Goal: Task Accomplishment & Management: Use online tool/utility

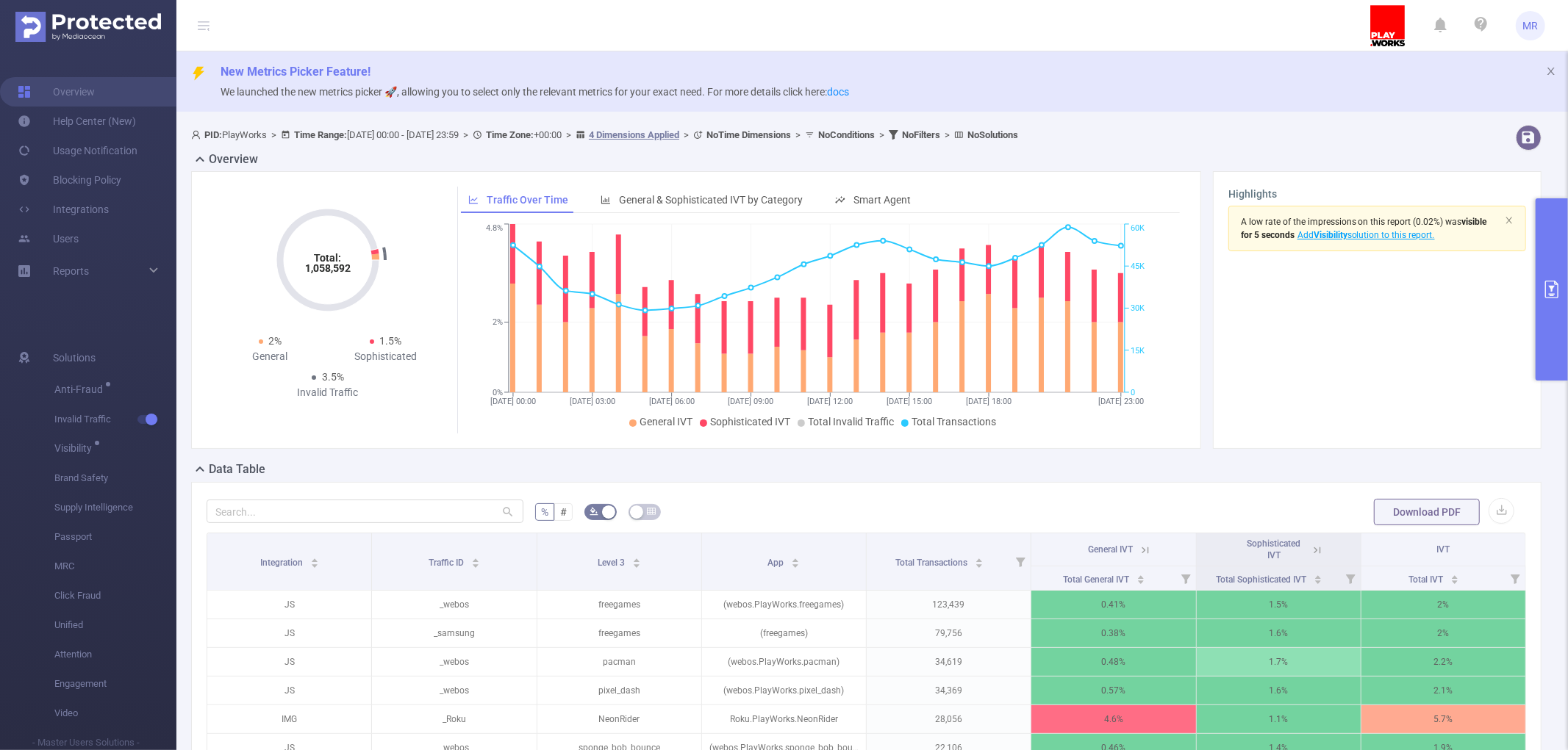
scroll to position [335, 0]
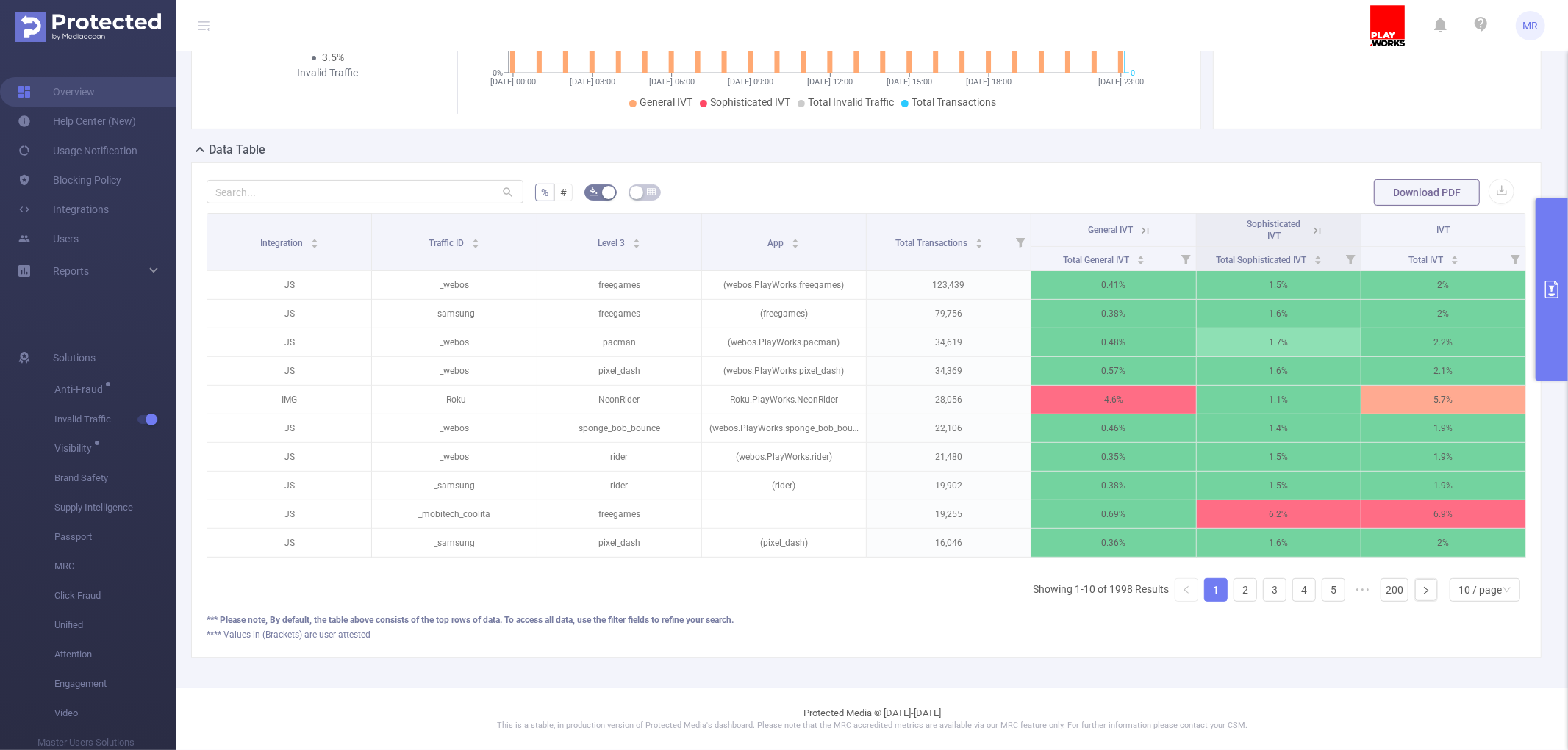
click at [1554, 270] on button "primary" at bounding box center [1551, 290] width 32 height 182
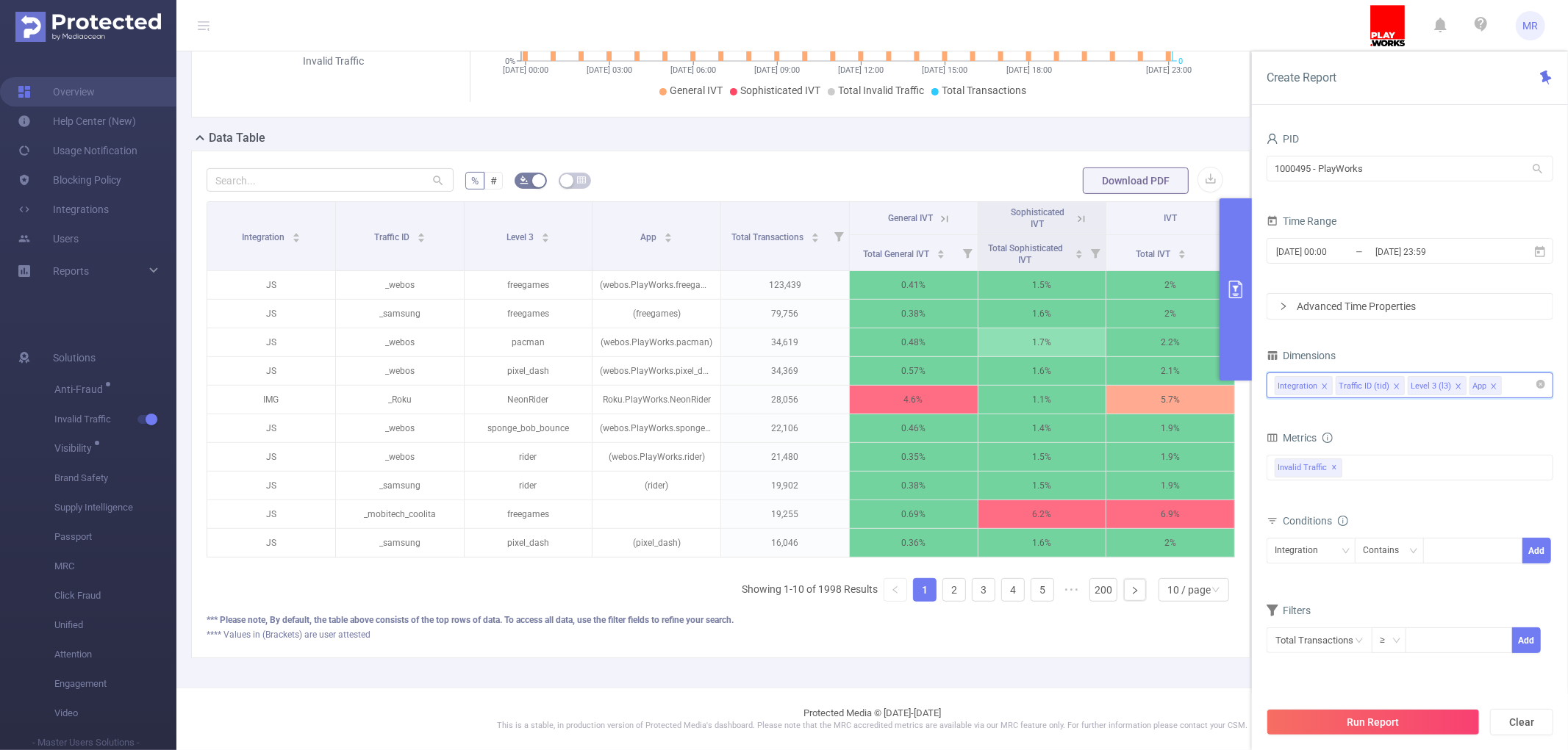
click at [1513, 387] on input at bounding box center [1509, 385] width 7 height 19
click at [1498, 383] on icon "icon: close" at bounding box center [1494, 387] width 7 height 7
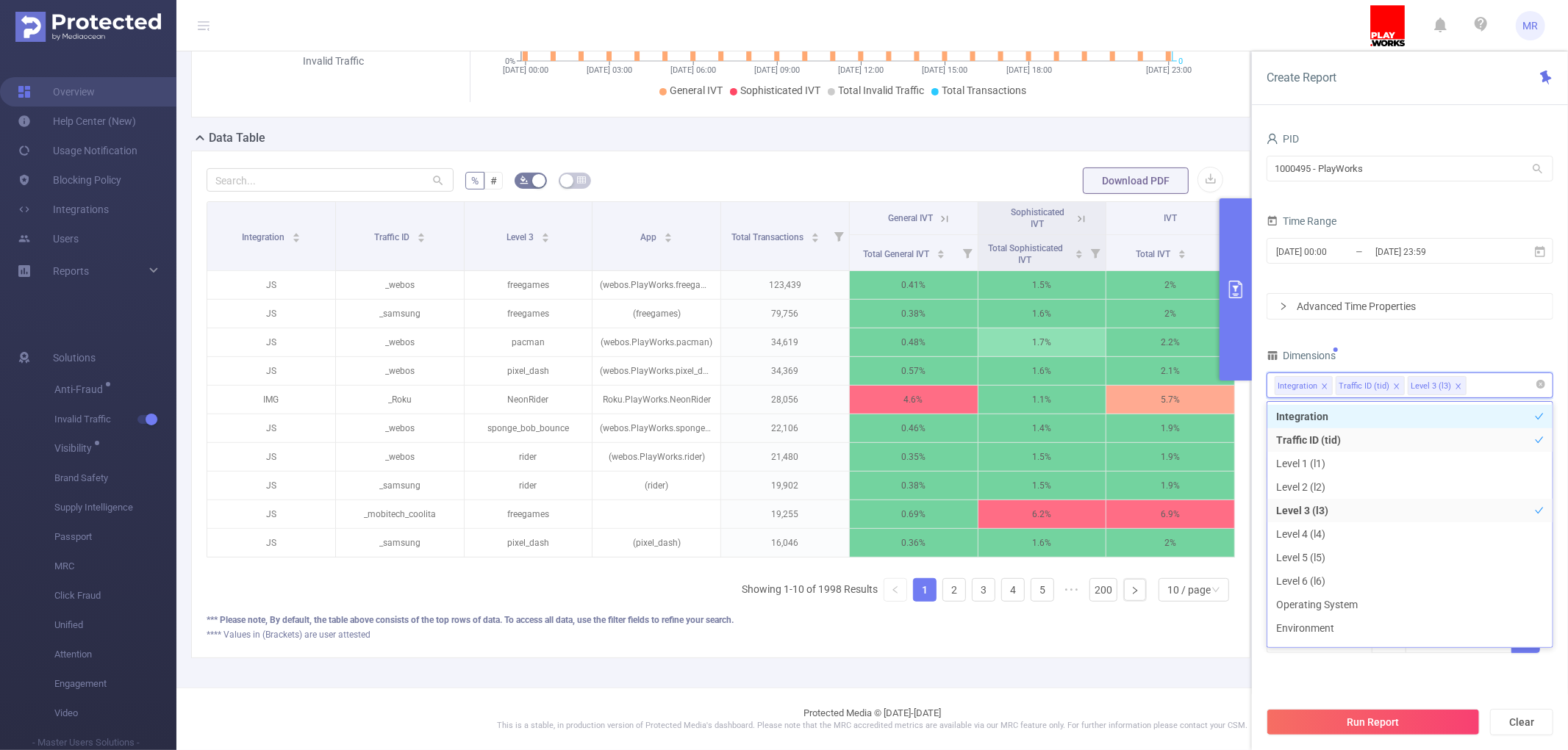
click at [1504, 383] on div "Integration Traffic ID (tid) Level 3 (l3)" at bounding box center [1410, 385] width 270 height 24
type input "tra"
click at [1389, 413] on li "Traffic Type (SSAI, DOOH)" at bounding box center [1410, 417] width 285 height 24
click at [1341, 728] on button "Run Report" at bounding box center [1374, 722] width 213 height 27
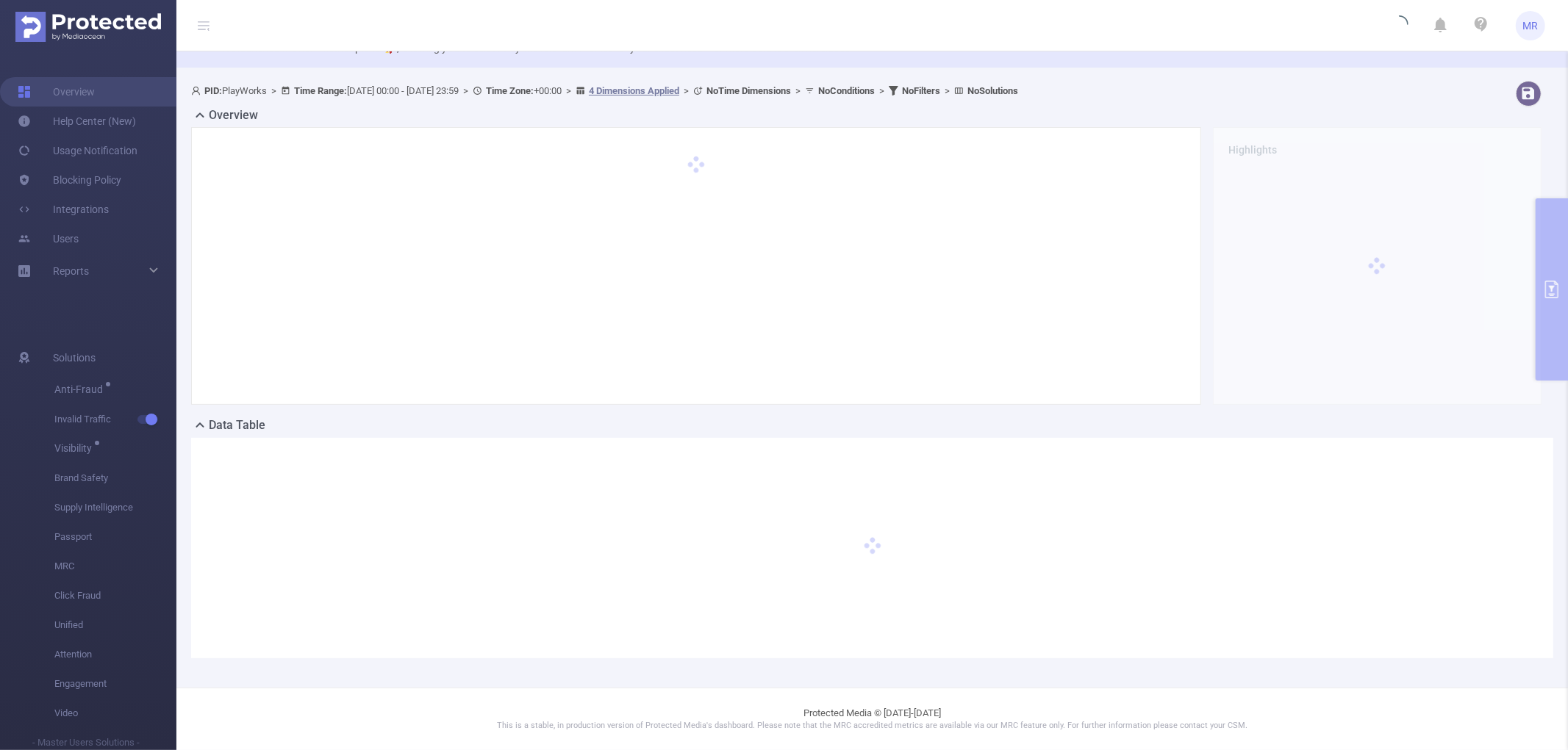
scroll to position [46, 0]
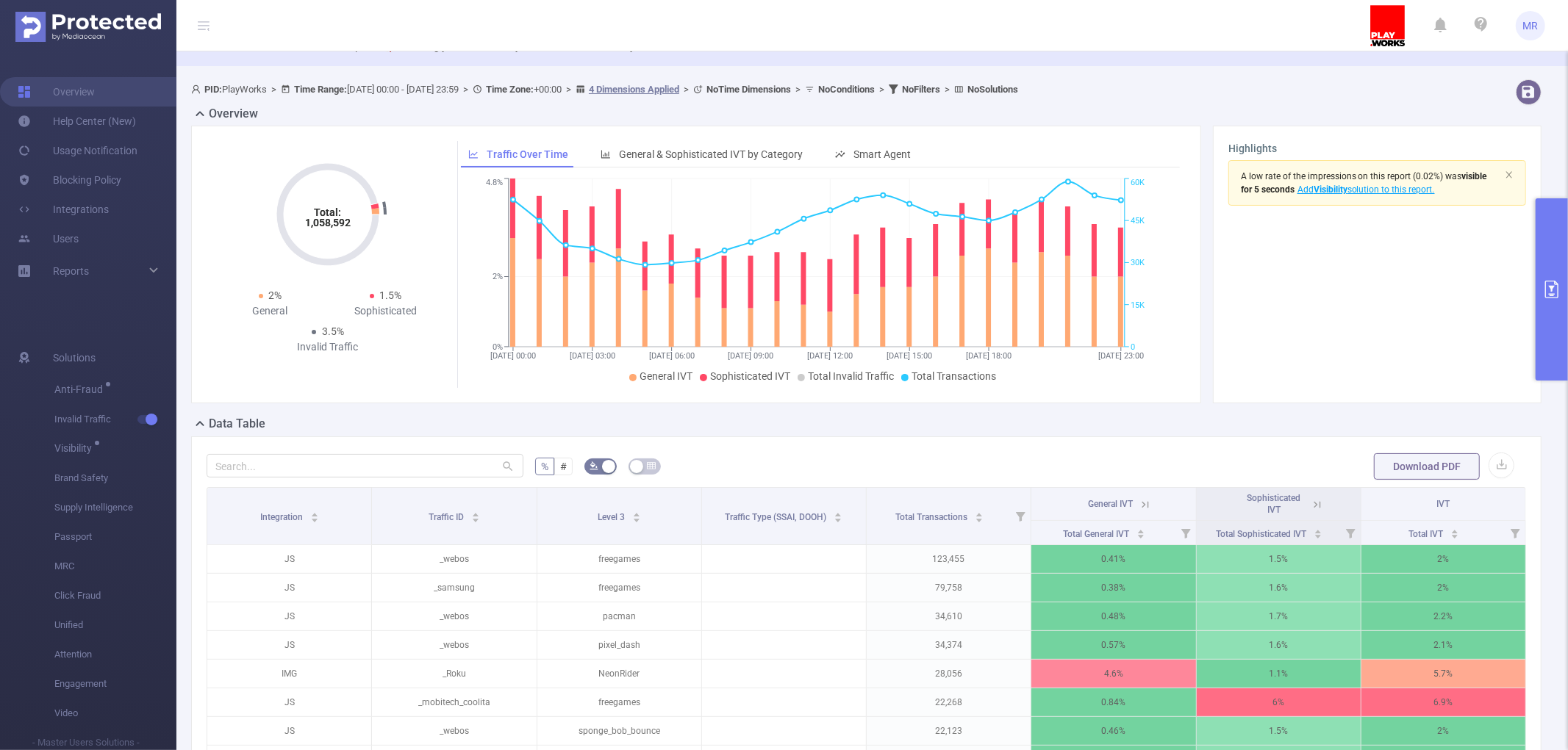
click at [1556, 261] on button "primary" at bounding box center [1551, 290] width 32 height 182
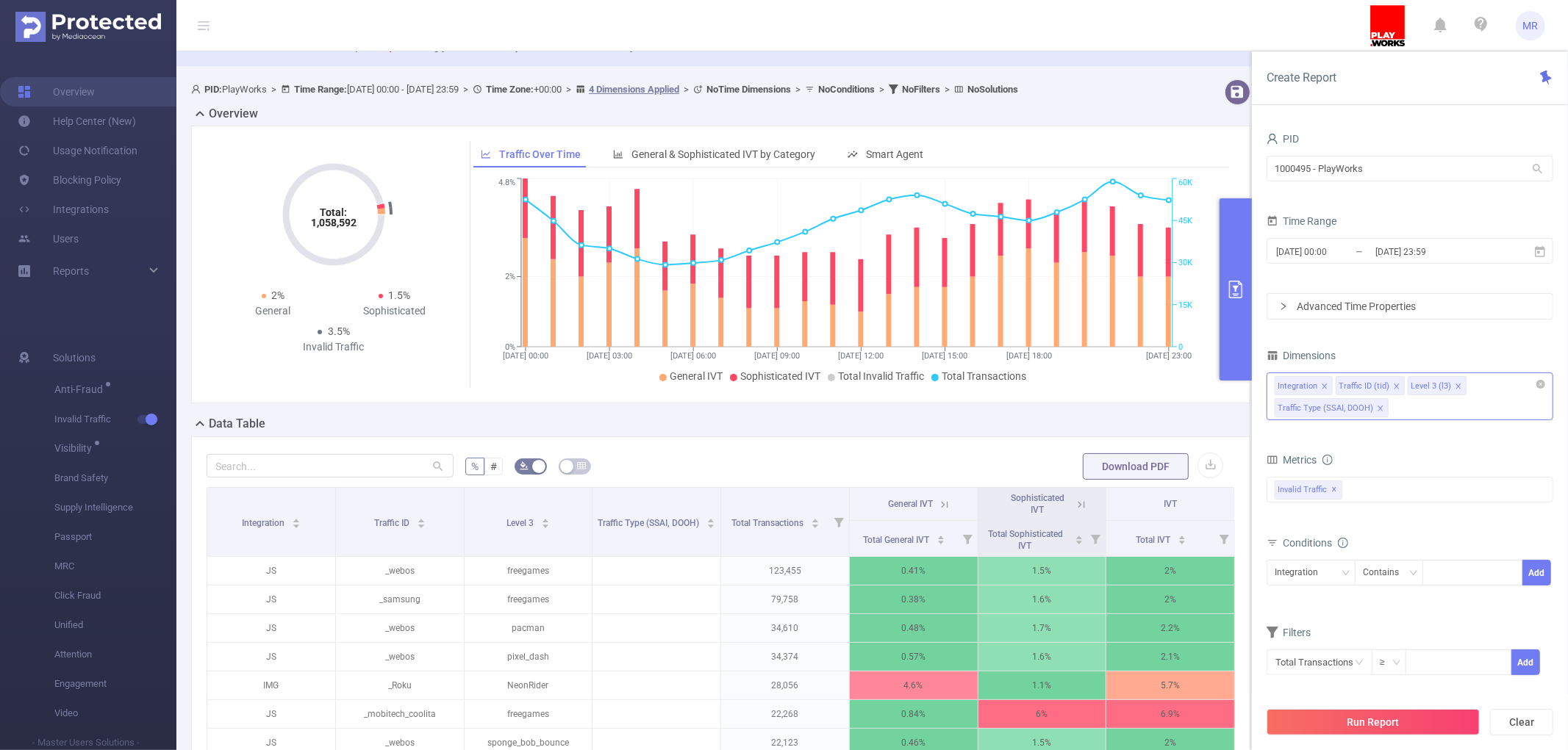
click at [1459, 405] on div "Integration Traffic ID (tid) Level 3 (l3) Traffic Type (SSAI, DOOH)" at bounding box center [1411, 396] width 287 height 48
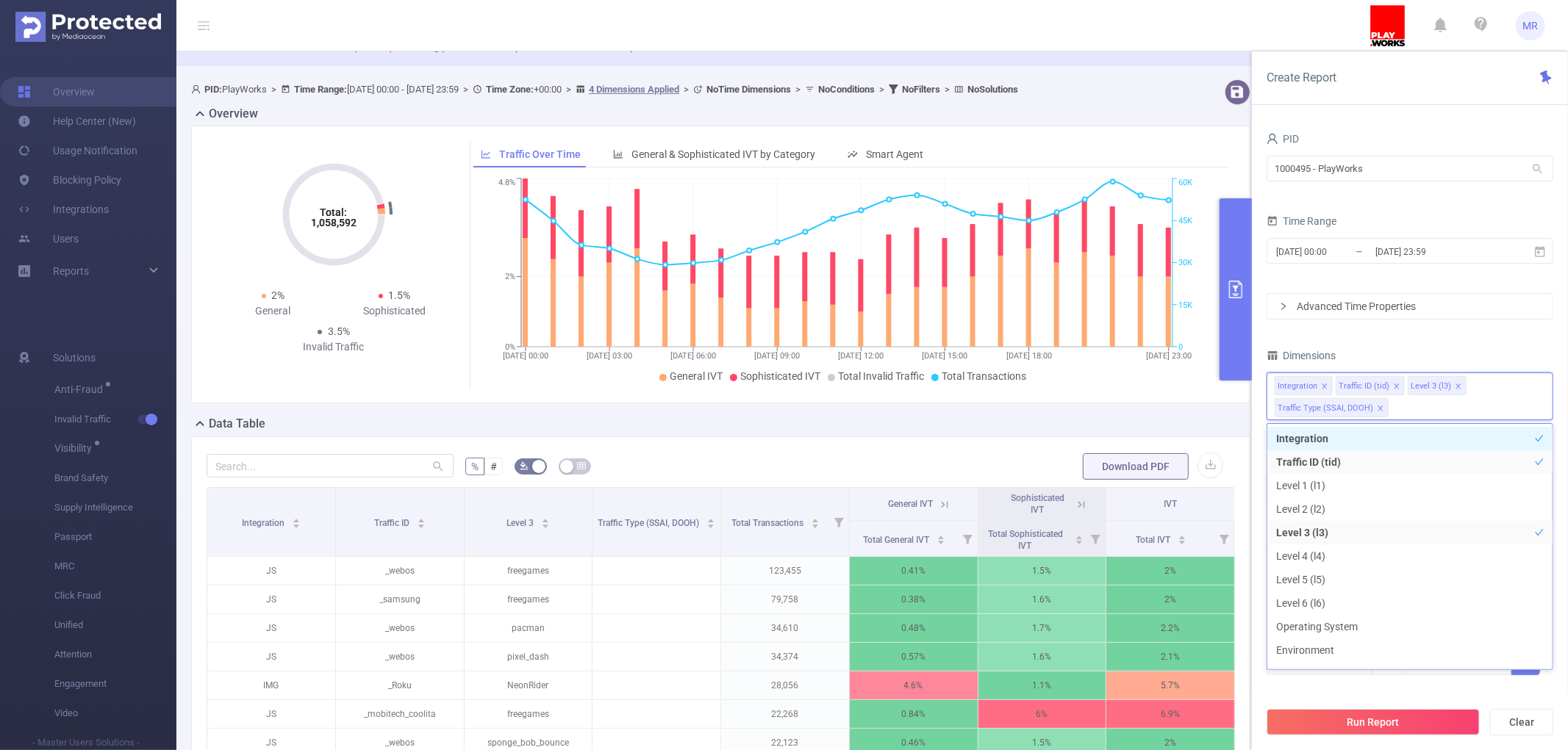
click at [1338, 442] on li "Integration" at bounding box center [1410, 439] width 285 height 24
click at [1326, 438] on li "Traffic ID (tid)" at bounding box center [1410, 440] width 285 height 24
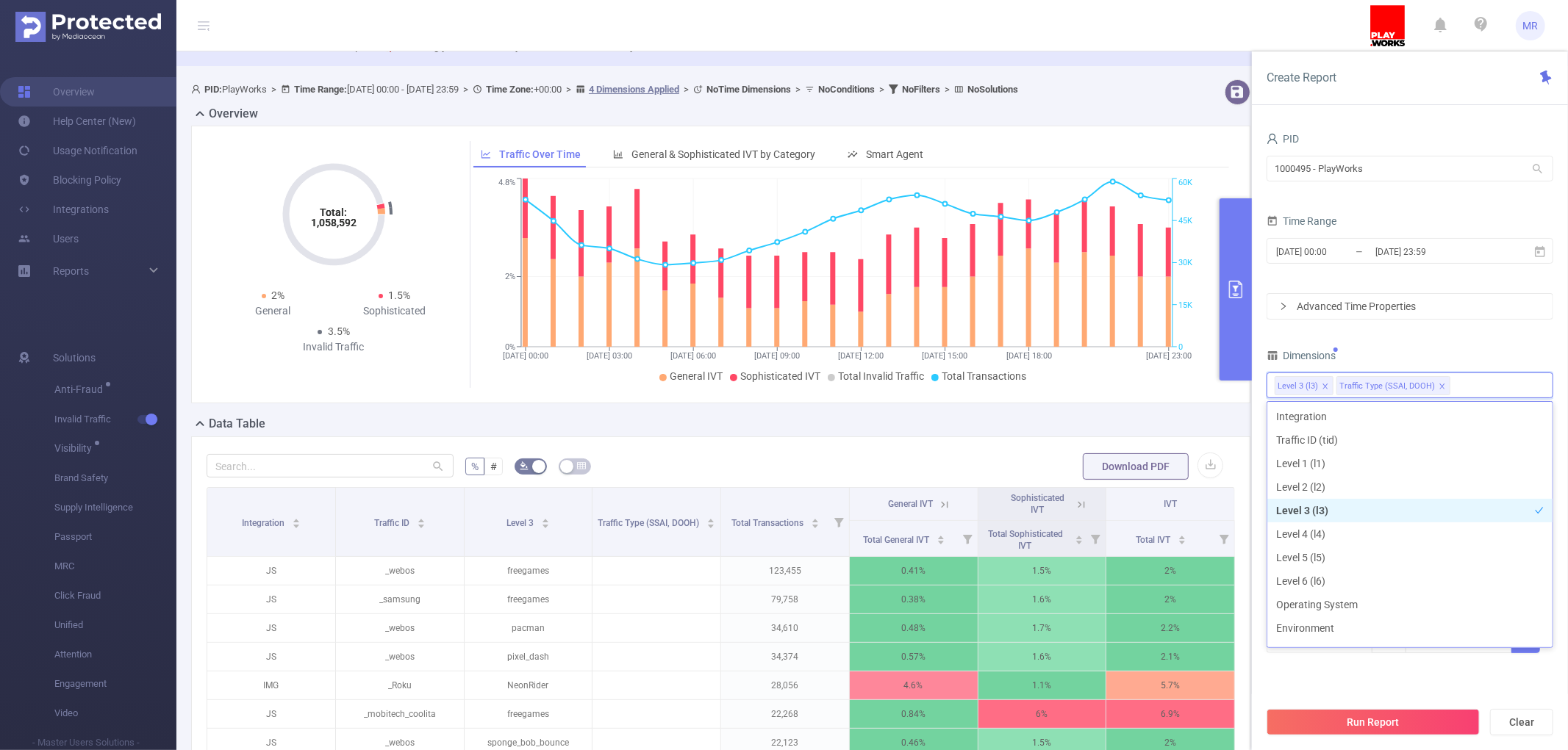
click at [1318, 500] on li "Level 3 (l3)" at bounding box center [1410, 511] width 285 height 24
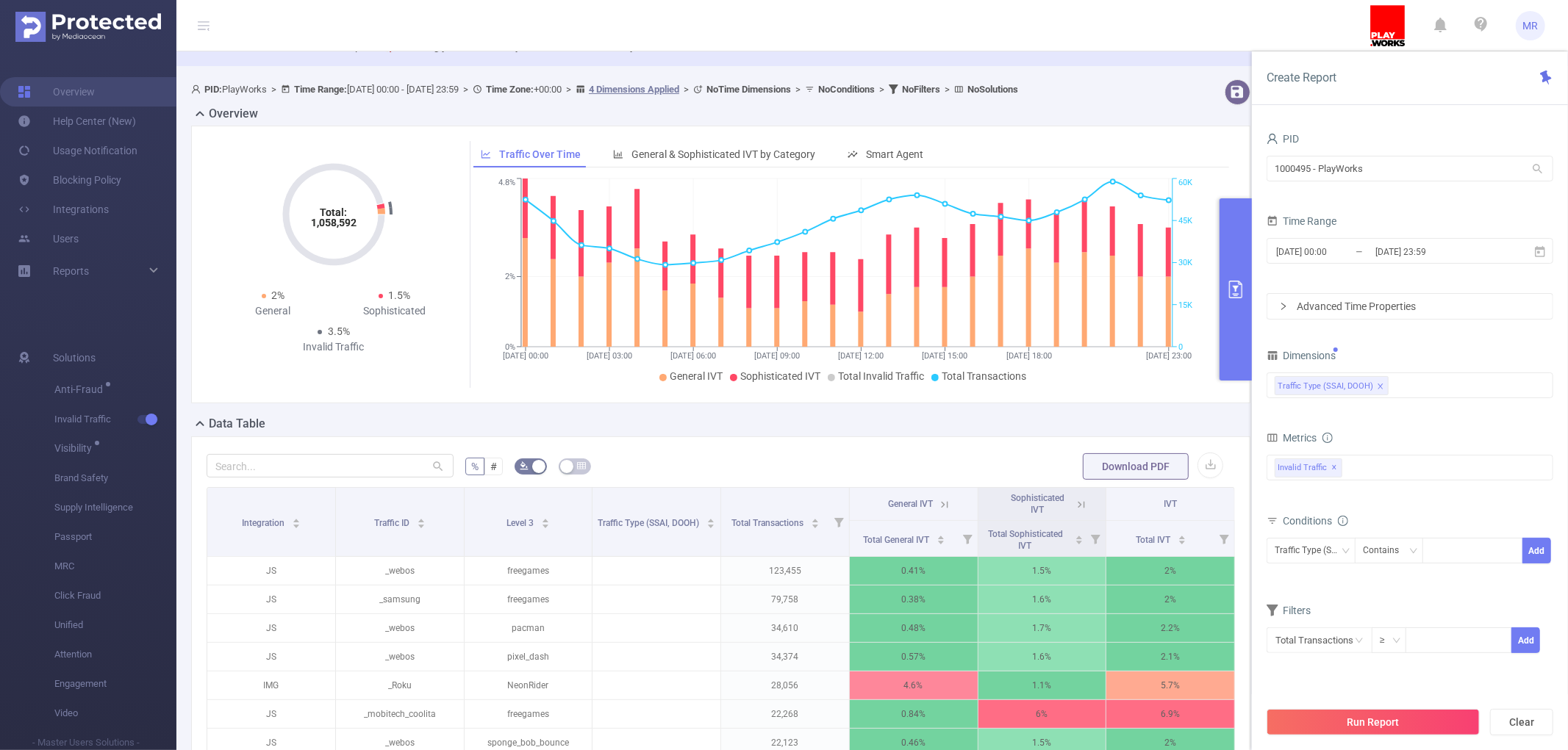
click at [1404, 344] on div "PID 1000495 - PlayWorks 1000495 - PlayWorks Time Range 2025-08-27 00:00 _ 2025-…" at bounding box center [1411, 401] width 287 height 544
click at [1360, 716] on button "Run Report" at bounding box center [1374, 722] width 213 height 27
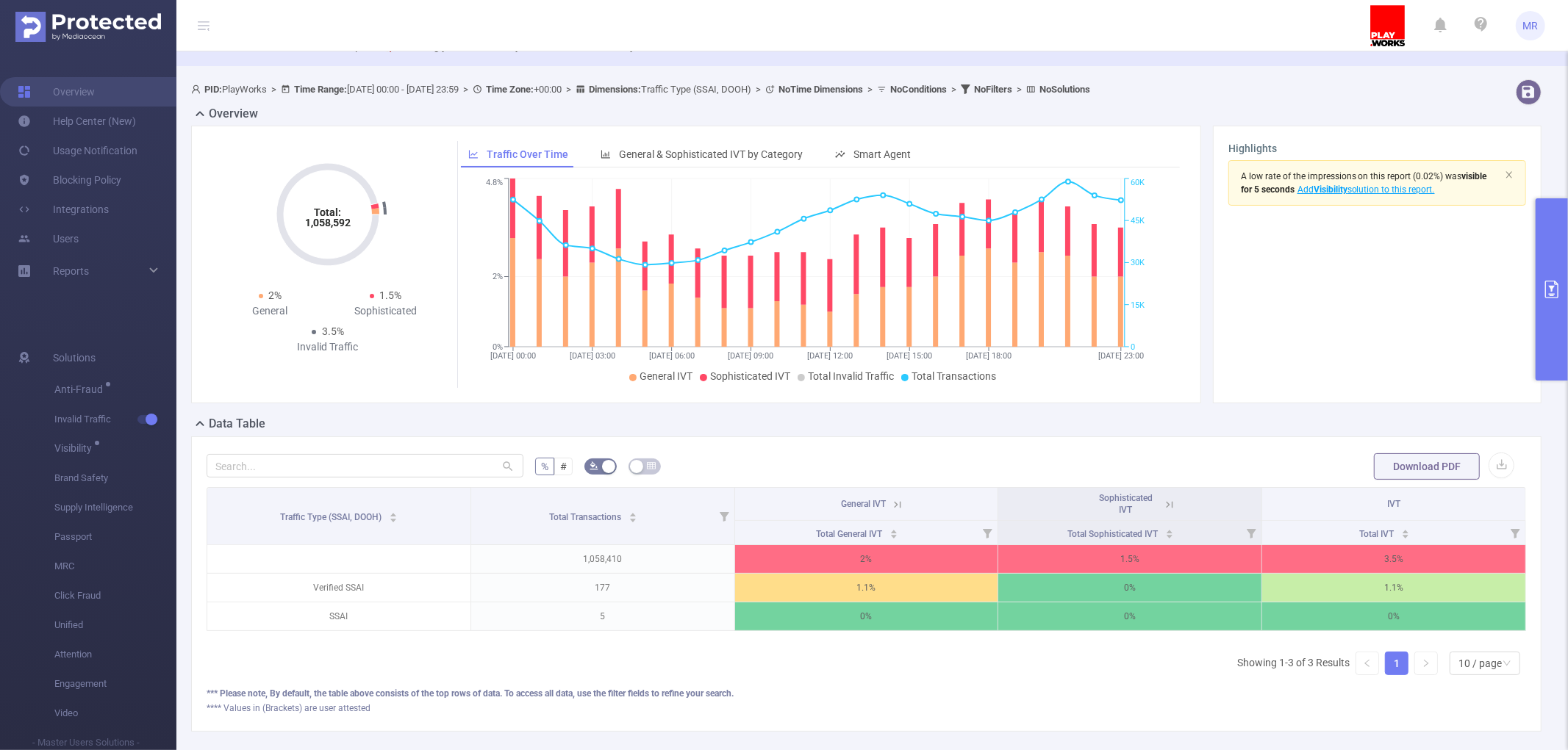
click at [1564, 279] on button "primary" at bounding box center [1551, 290] width 32 height 182
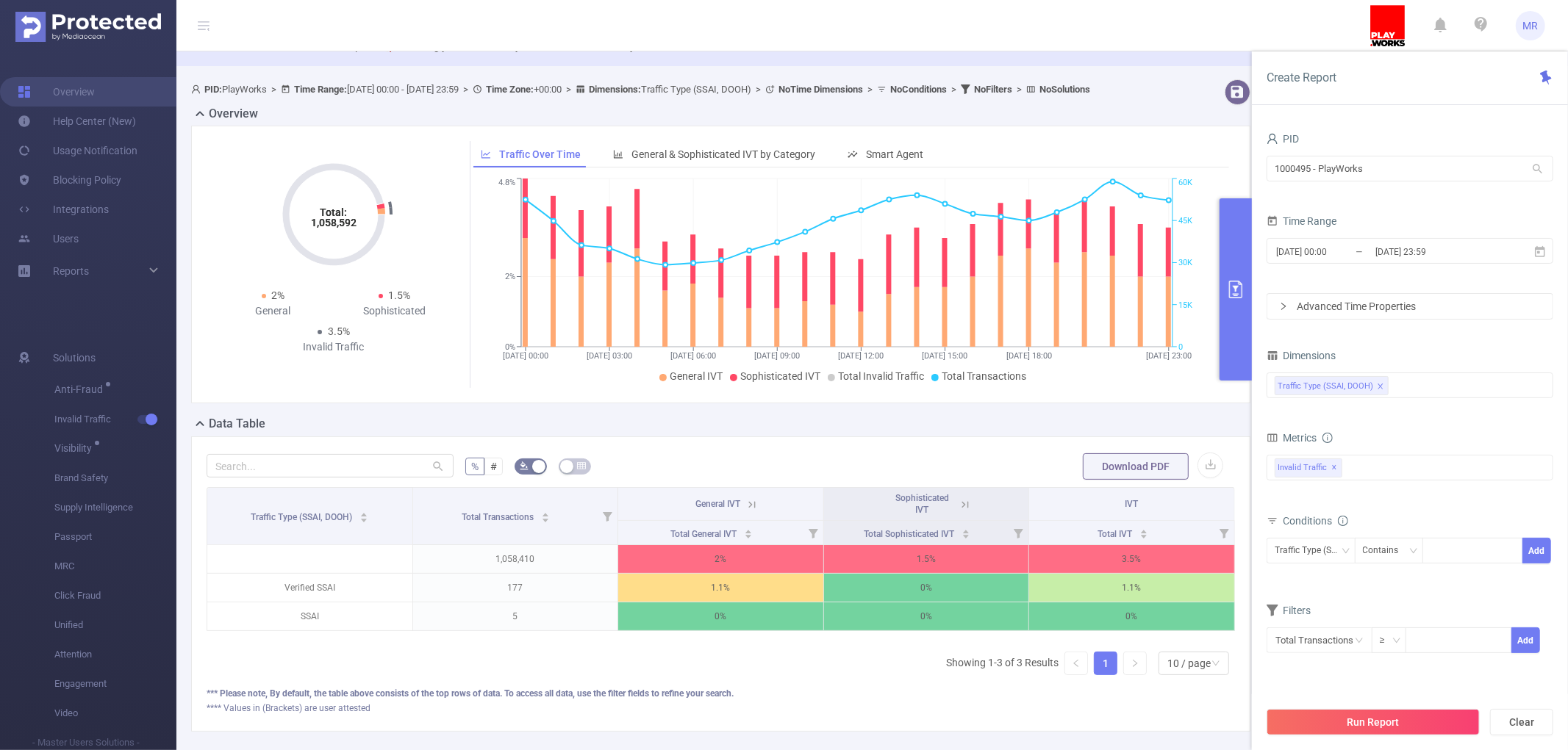
click at [1383, 385] on icon "icon: close" at bounding box center [1380, 386] width 6 height 6
click at [1418, 387] on div at bounding box center [1410, 385] width 270 height 24
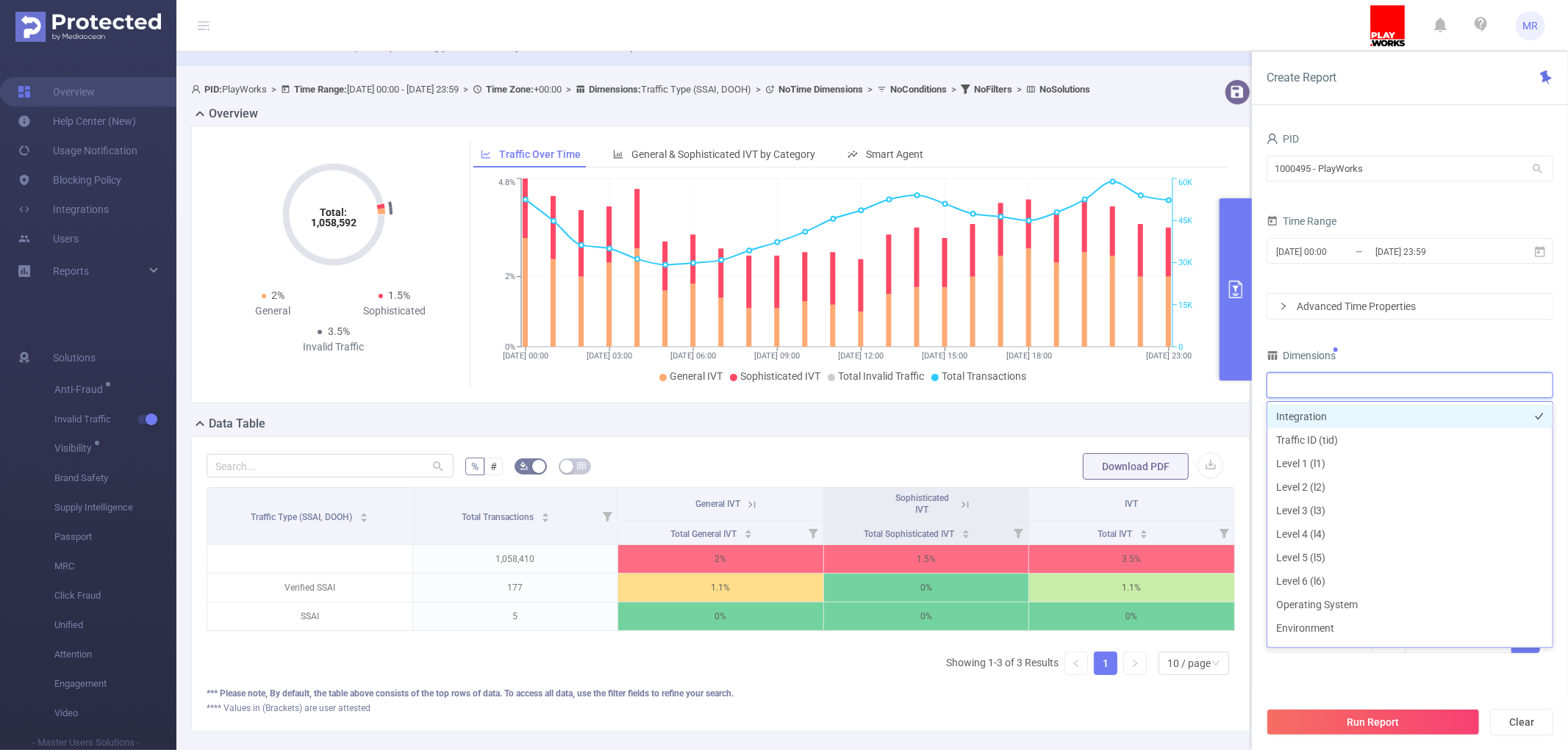
click at [1348, 415] on li "Integration" at bounding box center [1410, 417] width 285 height 24
click at [1331, 429] on li "Traffic ID (tid)" at bounding box center [1410, 440] width 285 height 24
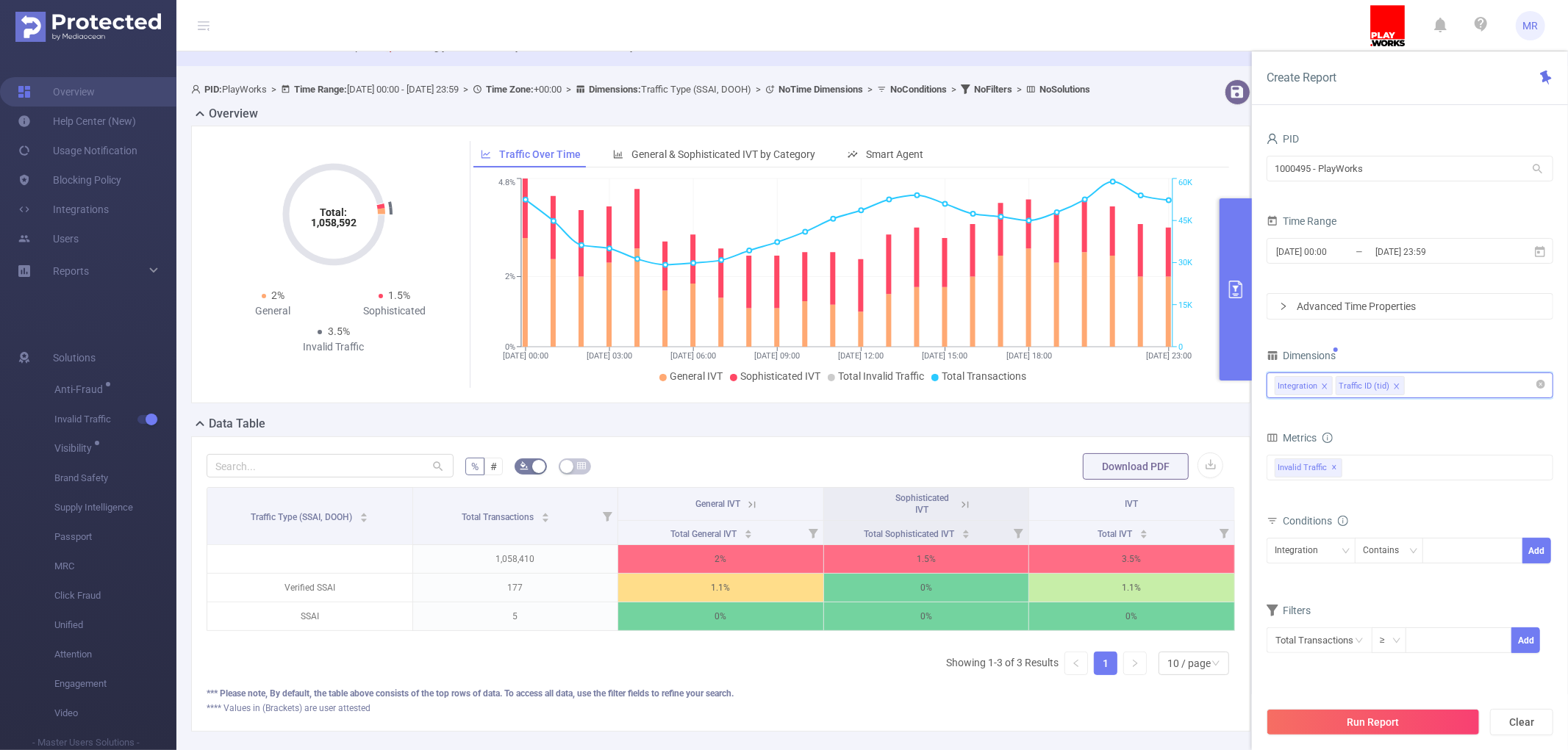
click at [1429, 385] on div "Integration Traffic ID (tid)" at bounding box center [1410, 385] width 270 height 24
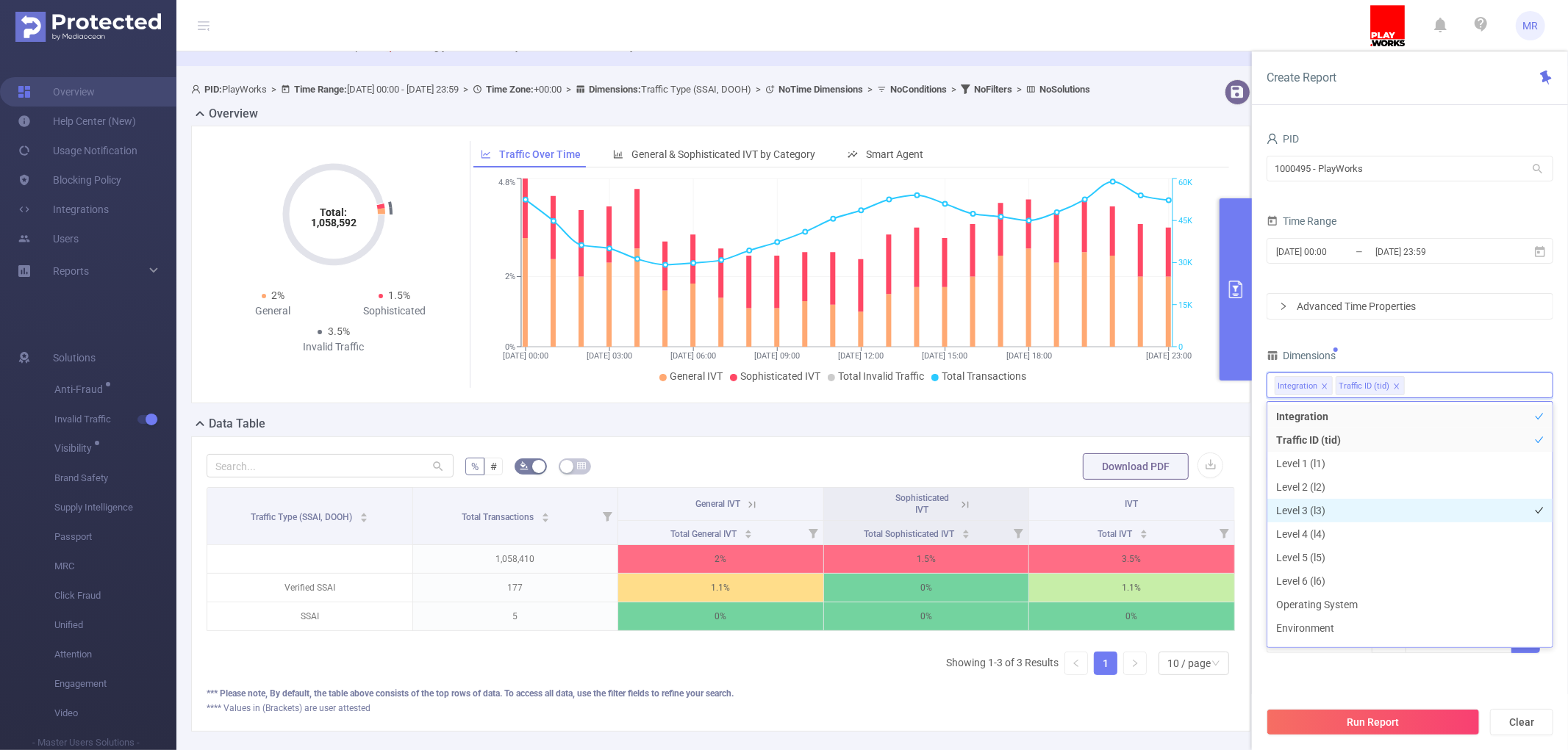
click at [1347, 515] on li "Level 3 (l3)" at bounding box center [1410, 511] width 285 height 24
click at [1372, 724] on button "Run Report" at bounding box center [1374, 722] width 213 height 27
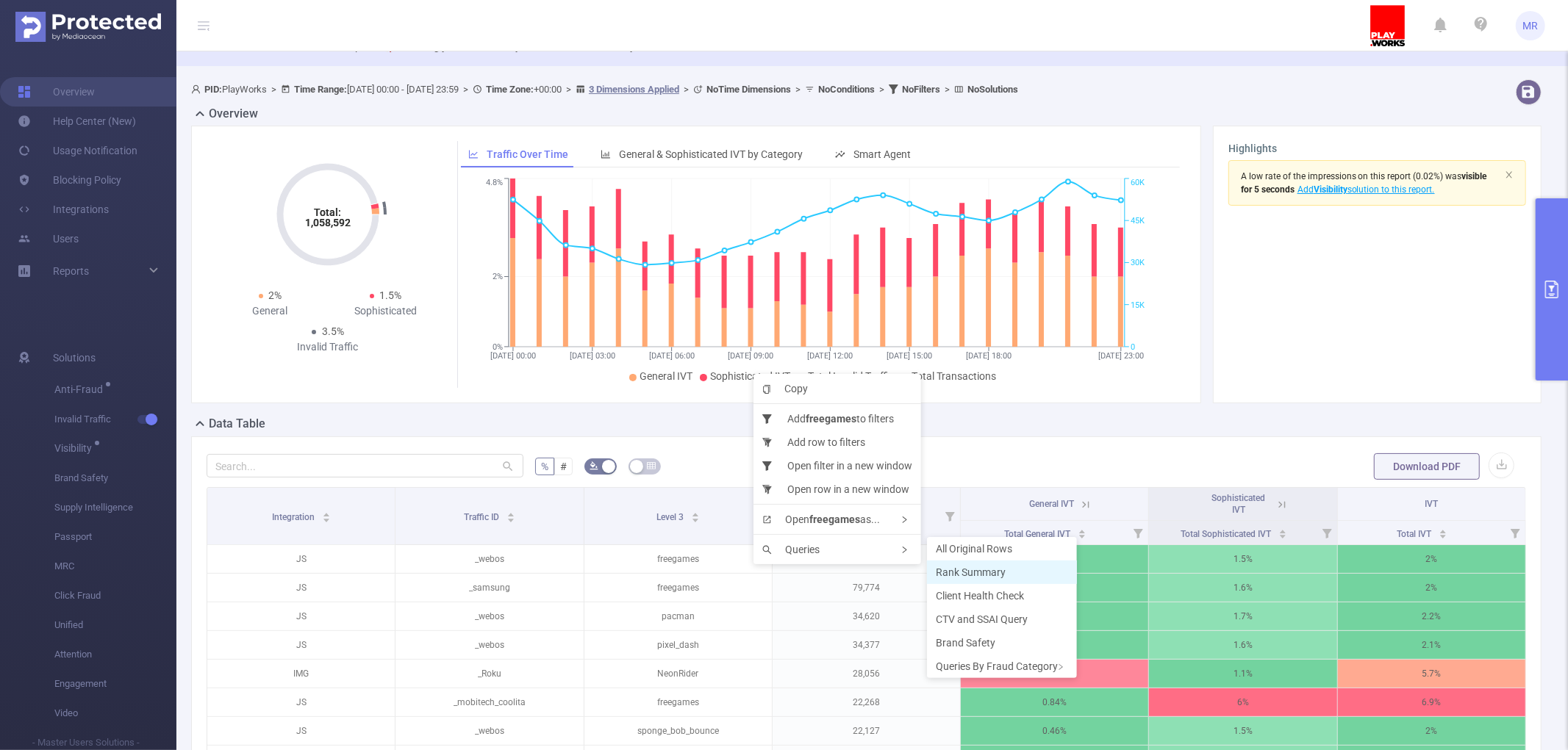
click at [945, 570] on span "Rank Summary" at bounding box center [971, 572] width 70 height 12
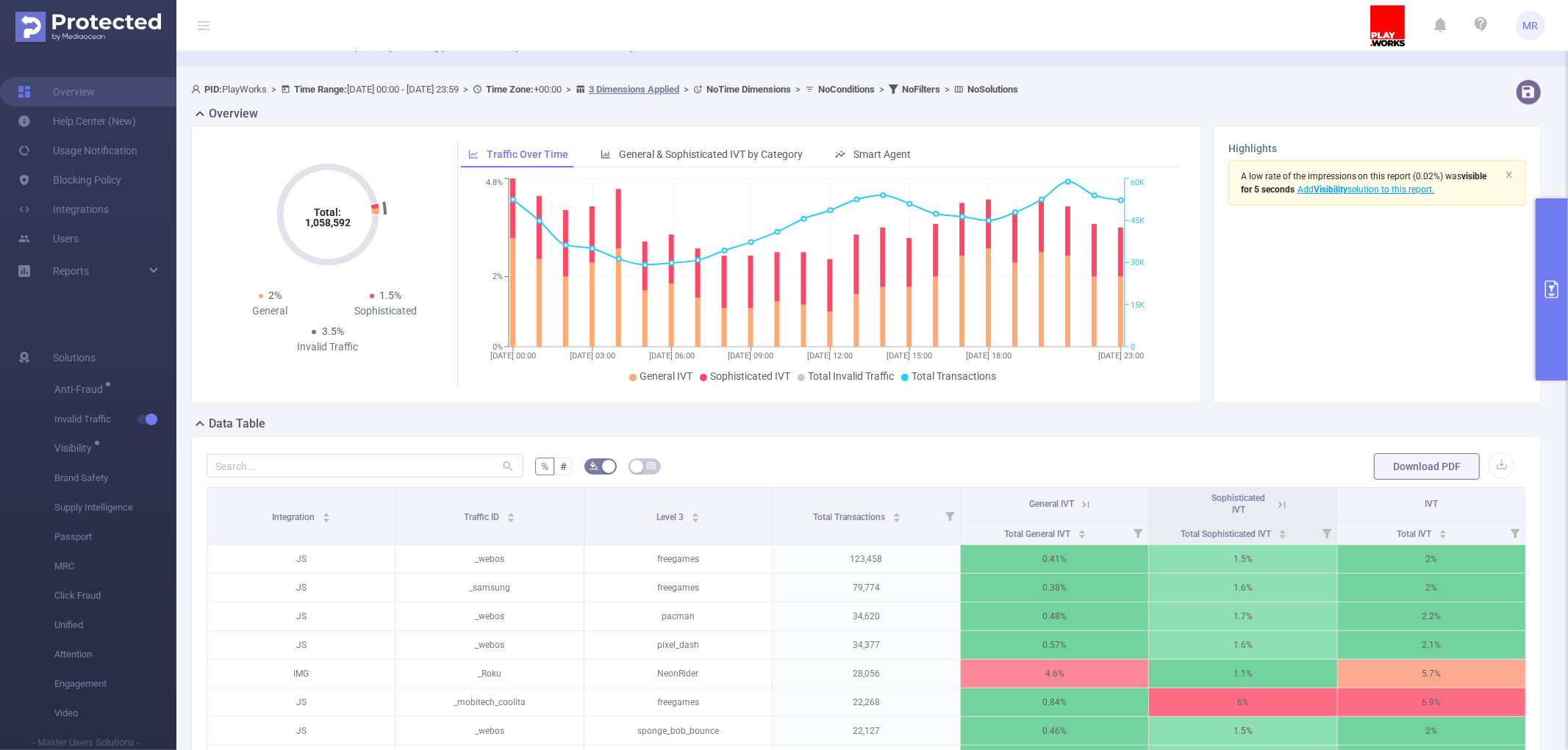
click at [1276, 501] on icon at bounding box center [1282, 505] width 13 height 13
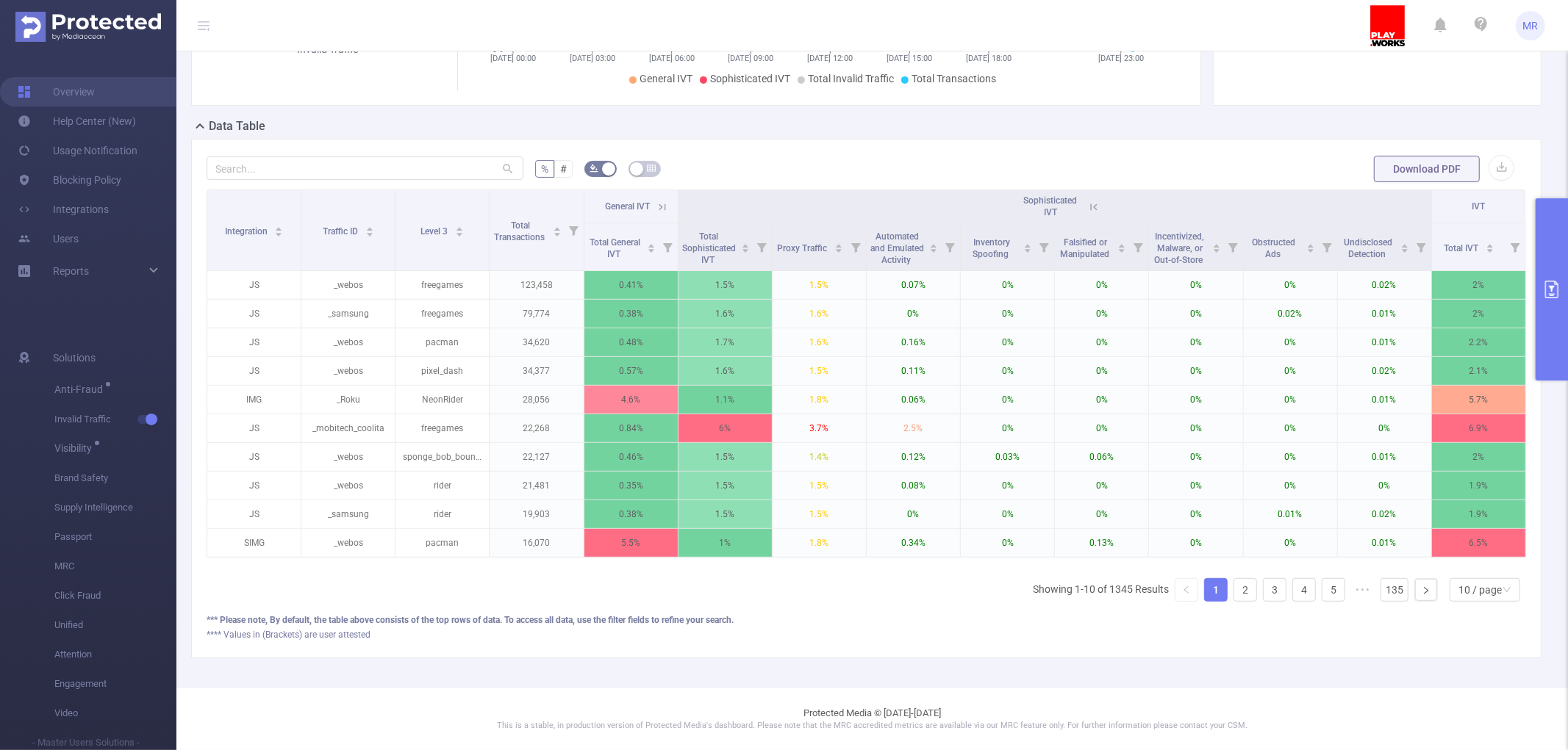
scroll to position [369, 0]
click at [1234, 597] on link "2" at bounding box center [1245, 590] width 22 height 22
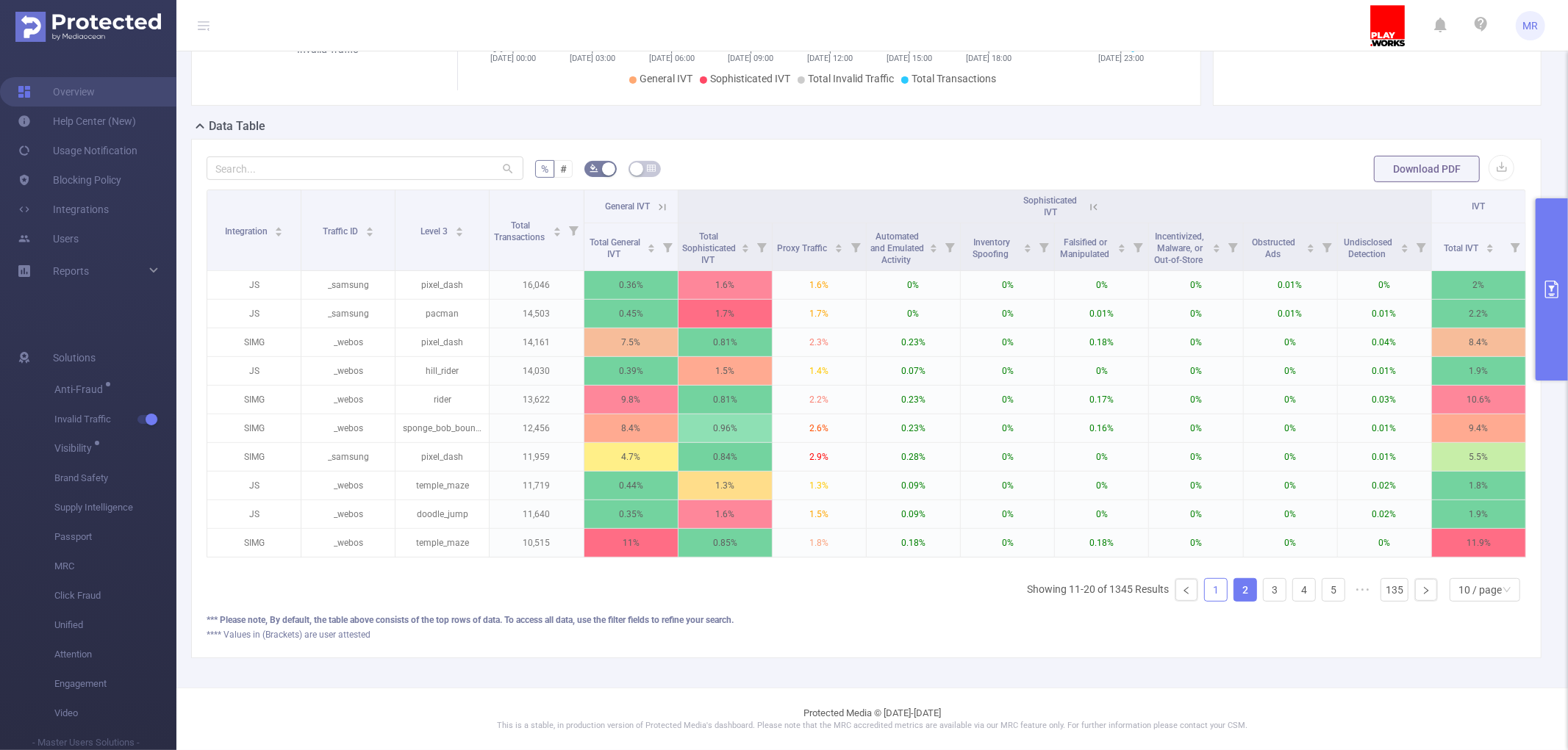
click at [1205, 593] on link "1" at bounding box center [1216, 590] width 22 height 22
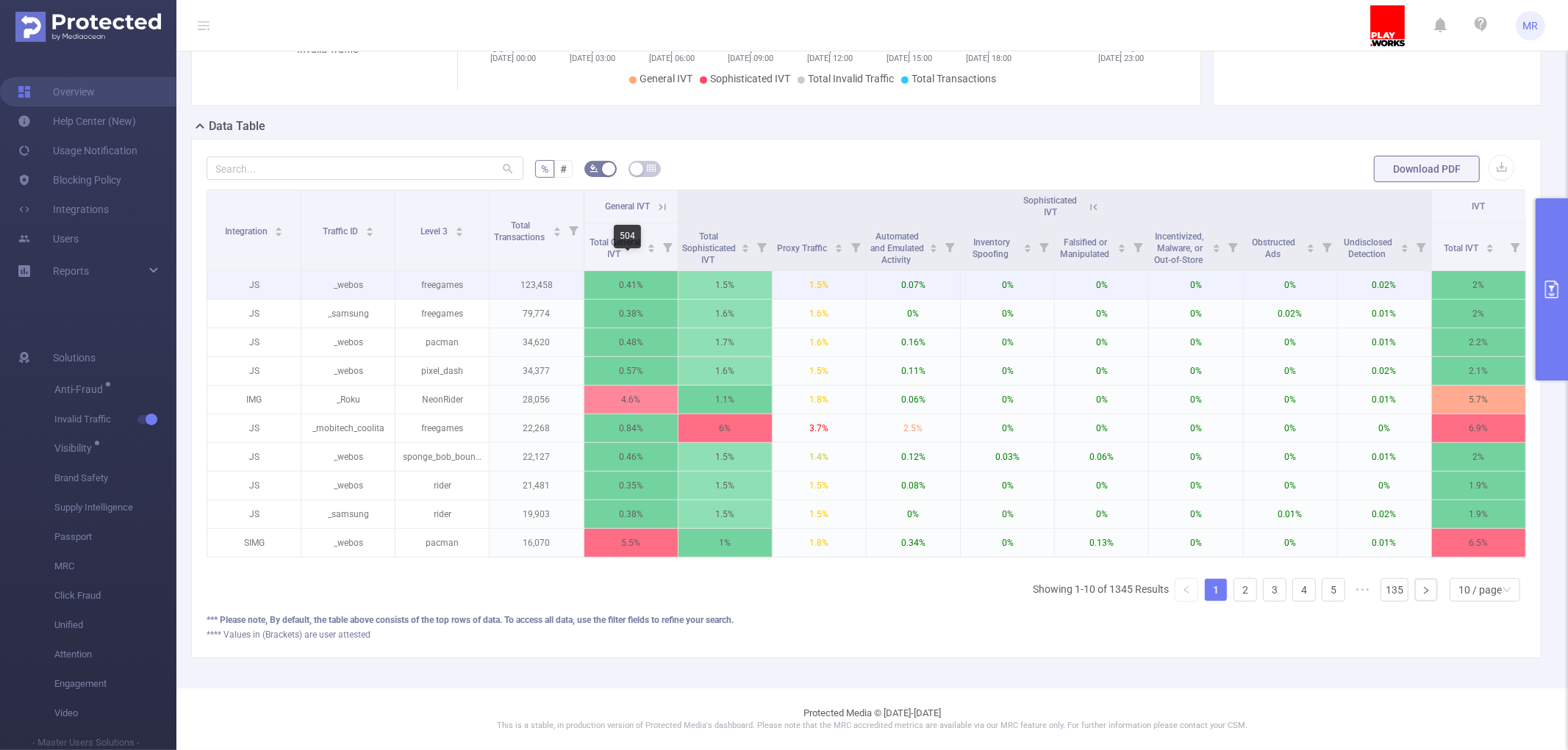
scroll to position [0, 0]
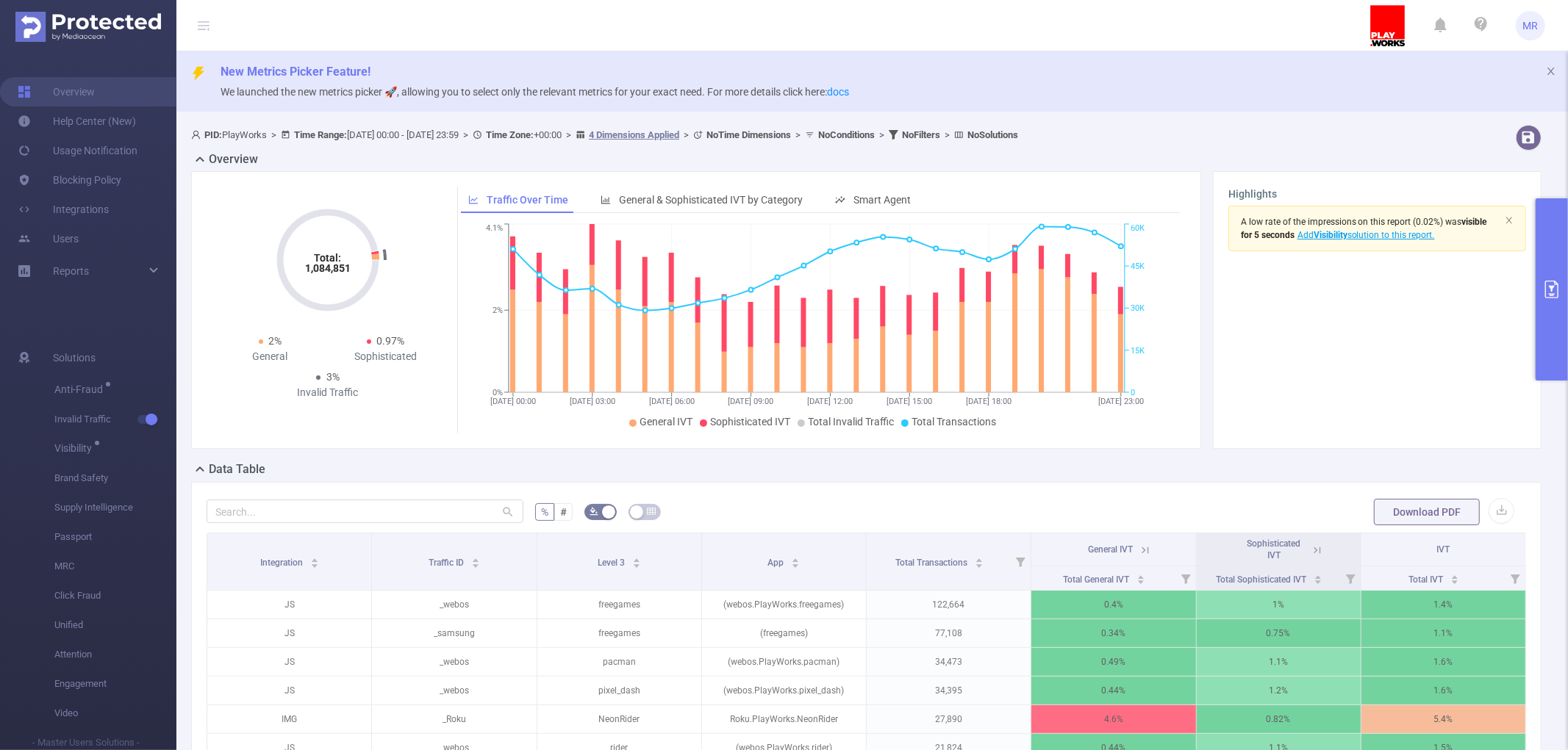
scroll to position [209, 0]
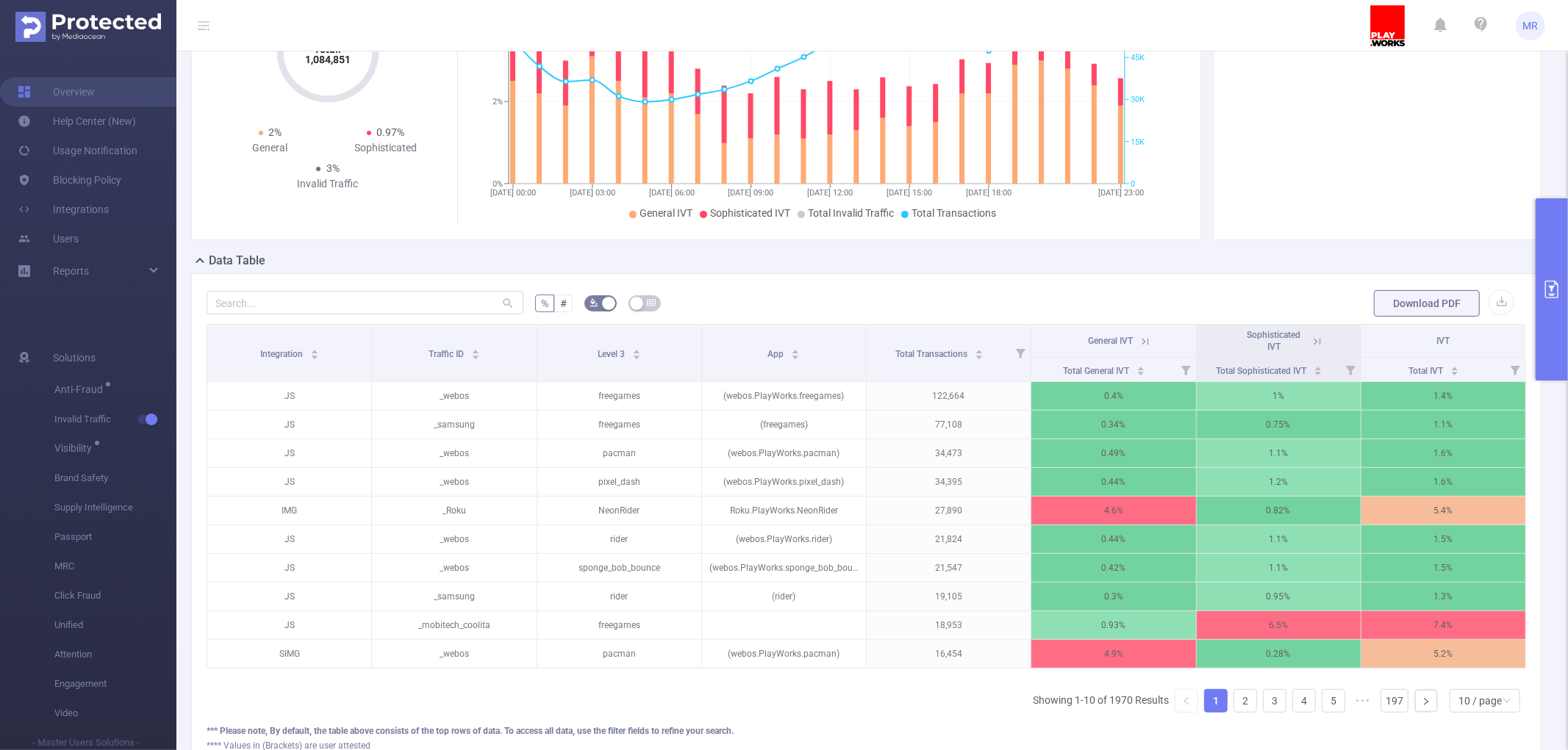
click at [1551, 278] on button "primary" at bounding box center [1551, 290] width 32 height 182
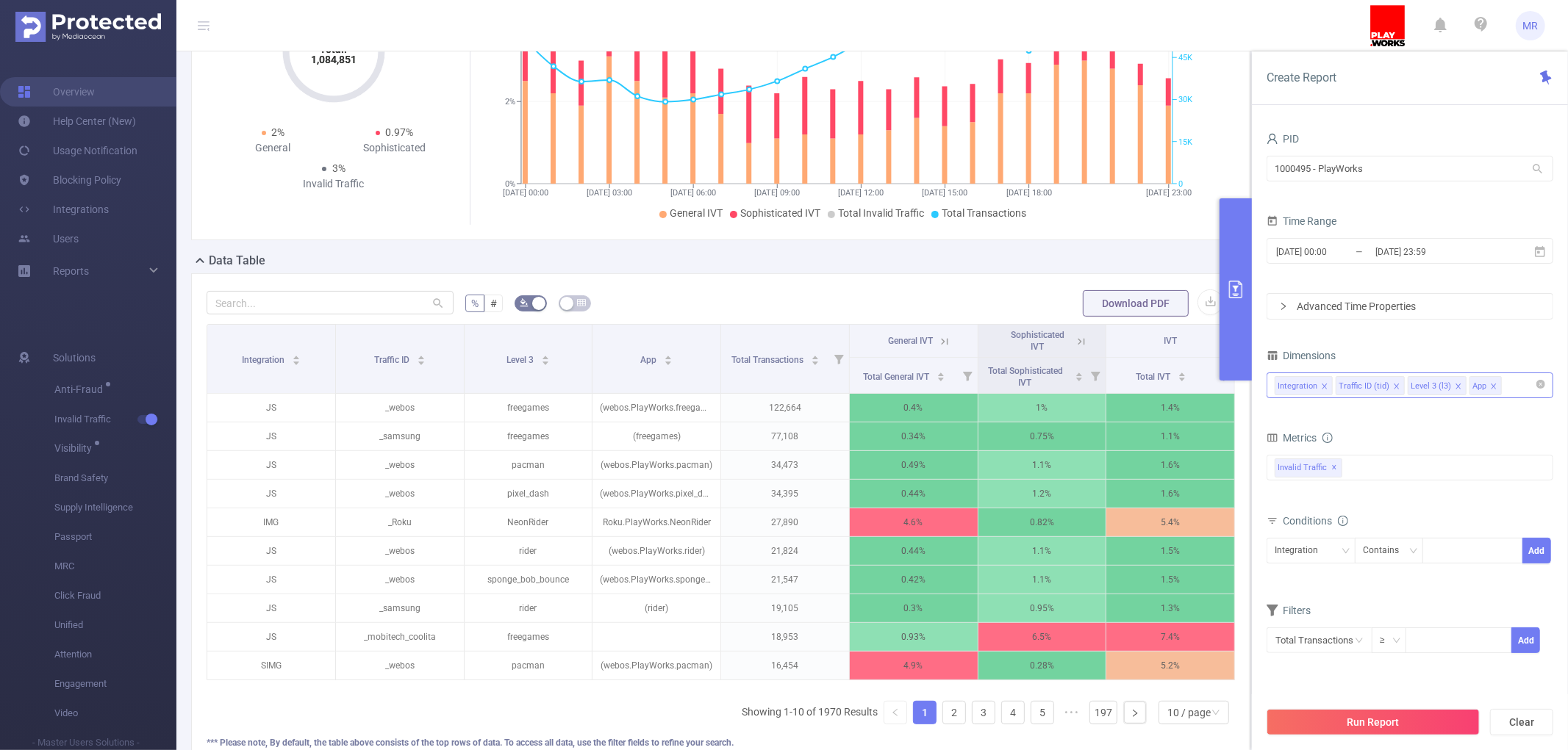
click at [1498, 381] on span at bounding box center [1494, 387] width 7 height 17
click at [1496, 391] on div "Integration Traffic ID (tid) Level 3 (l3)" at bounding box center [1410, 385] width 270 height 24
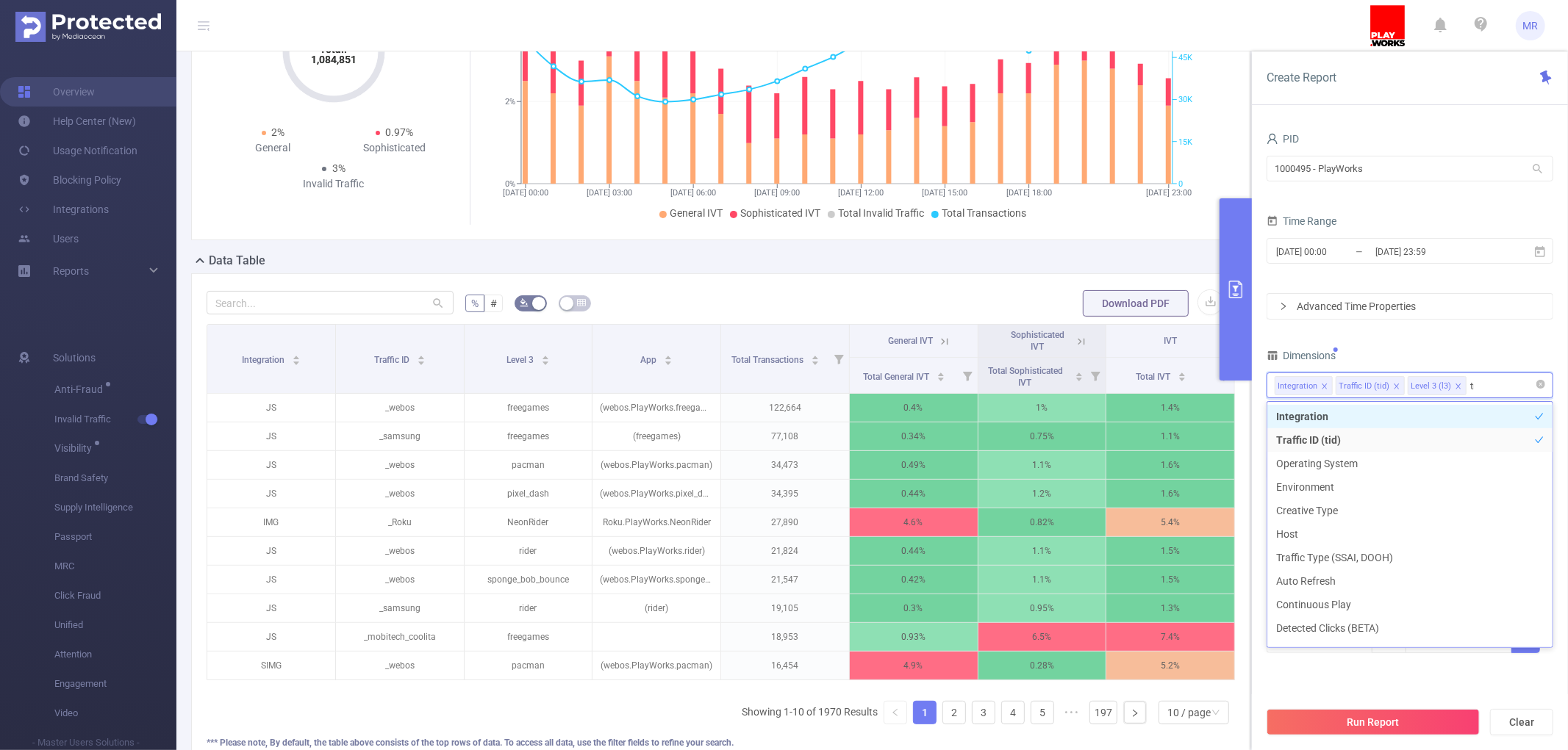
type input "tra"
click at [1380, 412] on li "Traffic Type (SSAI, DOOH)" at bounding box center [1410, 417] width 285 height 24
click at [1402, 722] on button "Run Report" at bounding box center [1374, 722] width 213 height 27
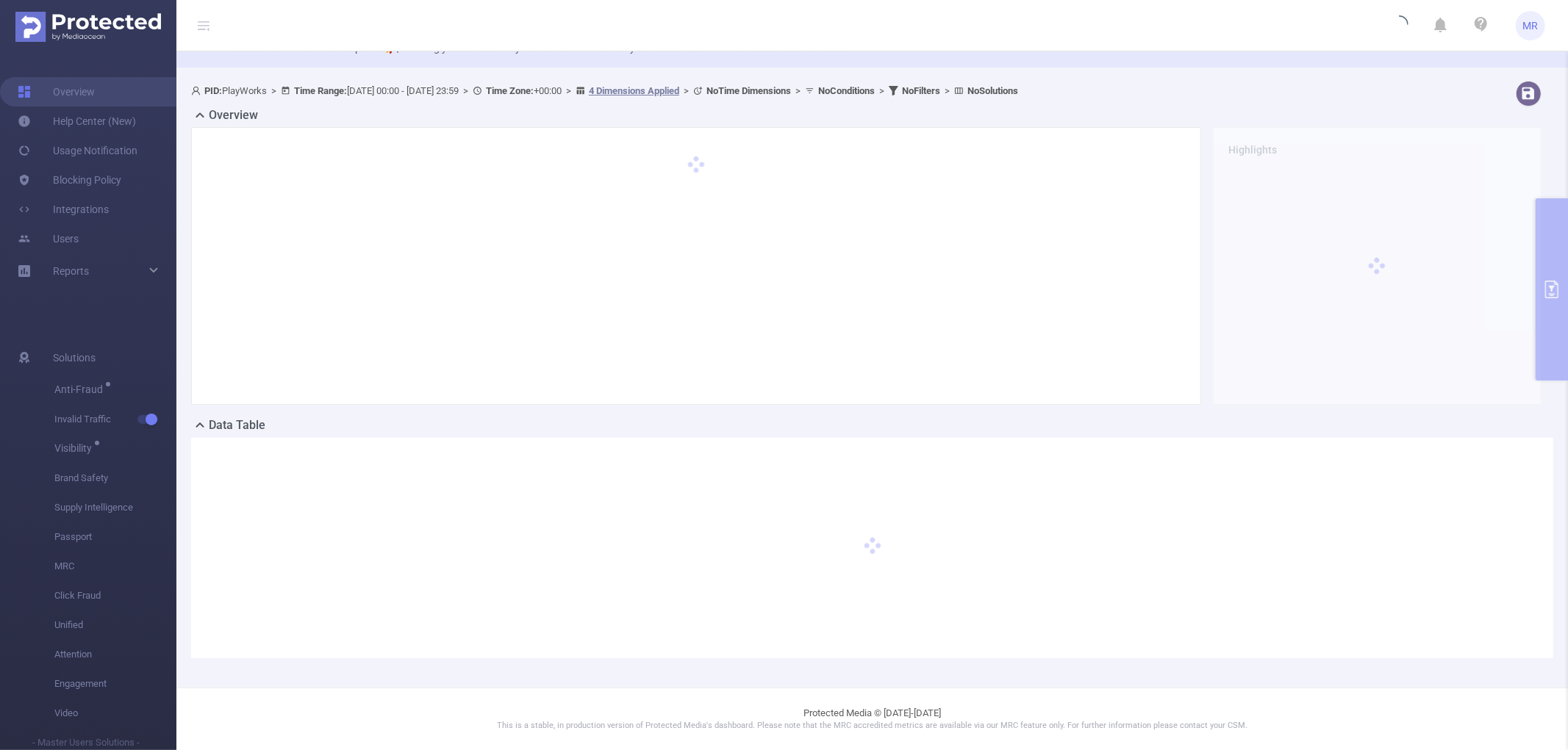
scroll to position [46, 0]
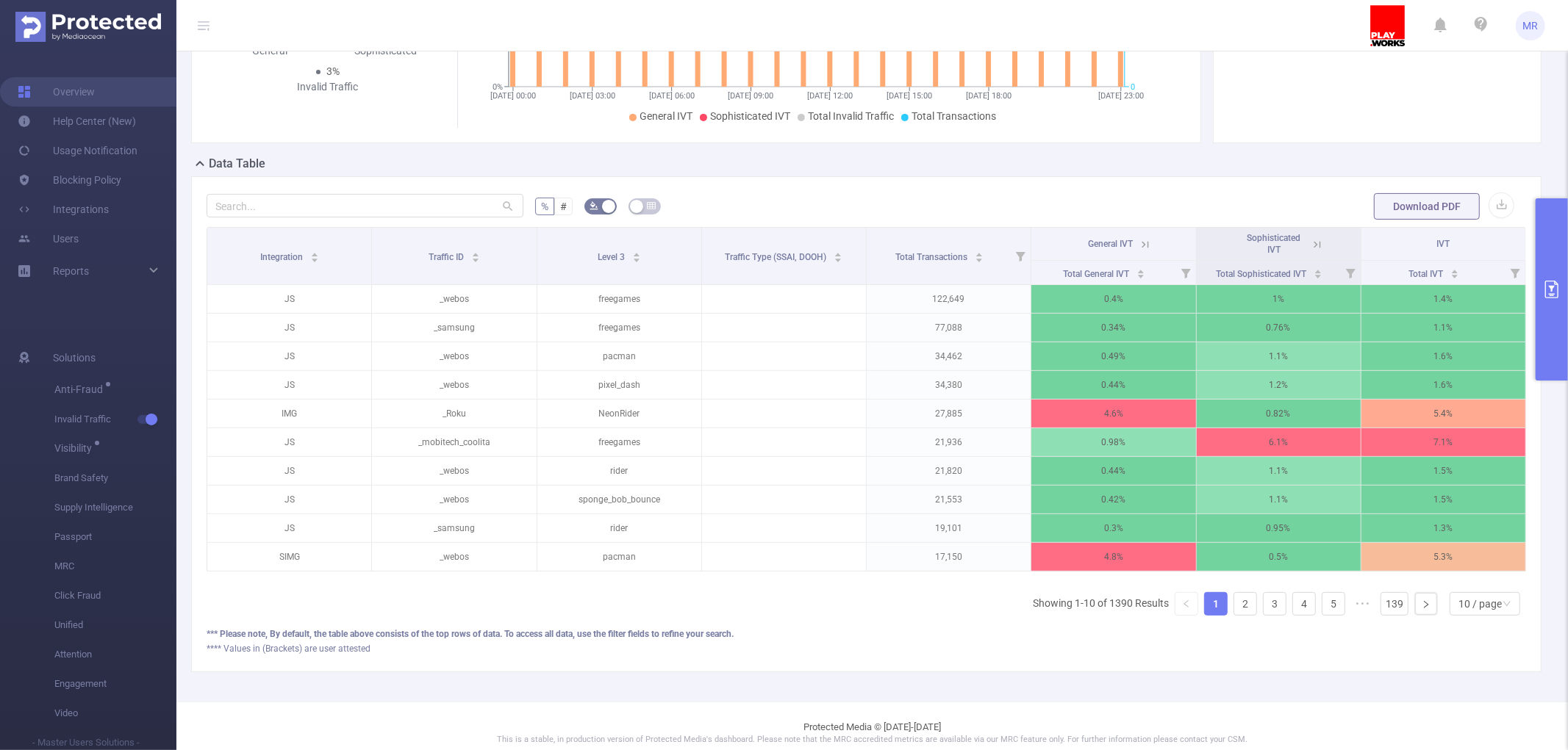
scroll to position [335, 0]
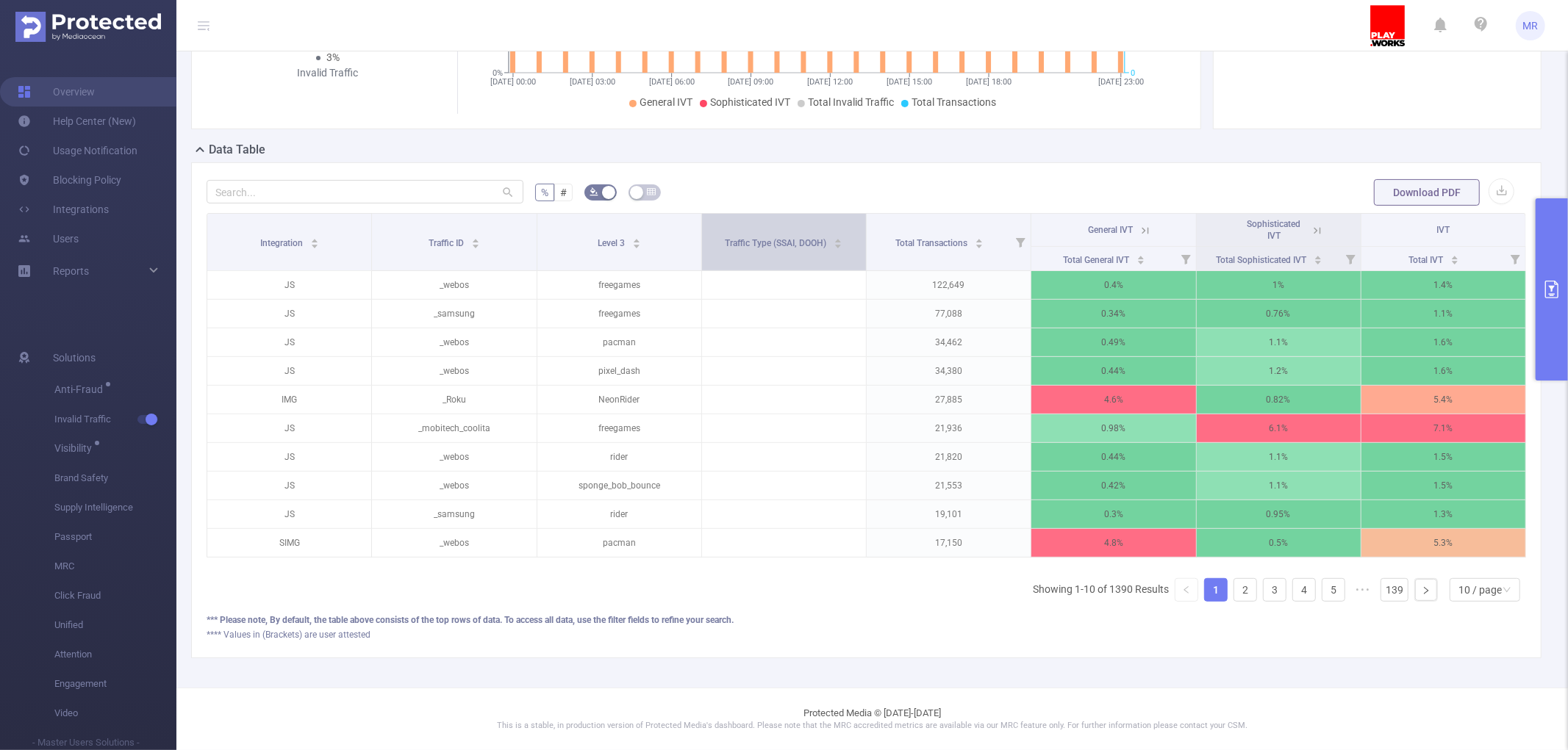
click at [782, 238] on span "Traffic Type (SSAI, DOOH)" at bounding box center [776, 243] width 104 height 10
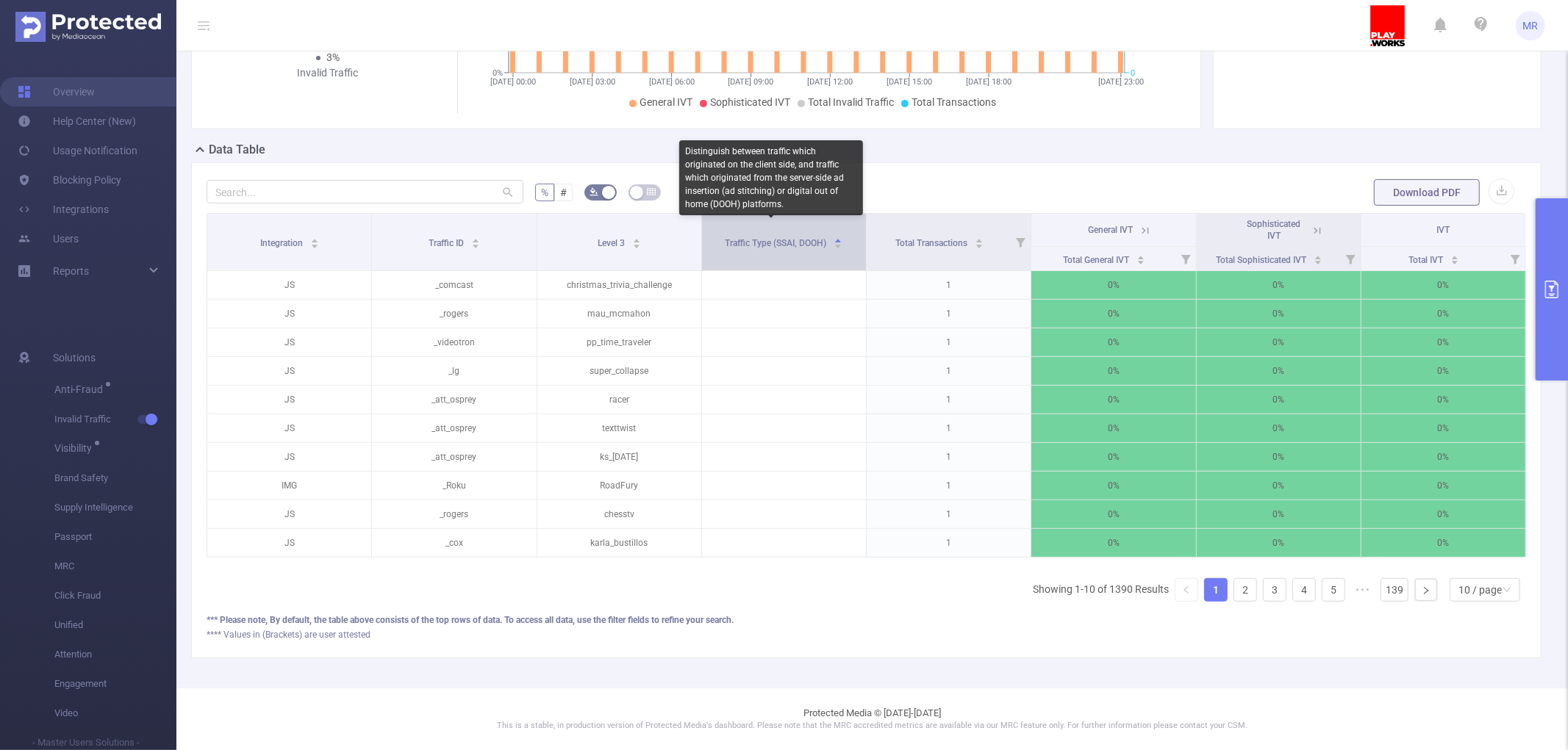
click at [782, 238] on span "Traffic Type (SSAI, DOOH)" at bounding box center [776, 243] width 104 height 10
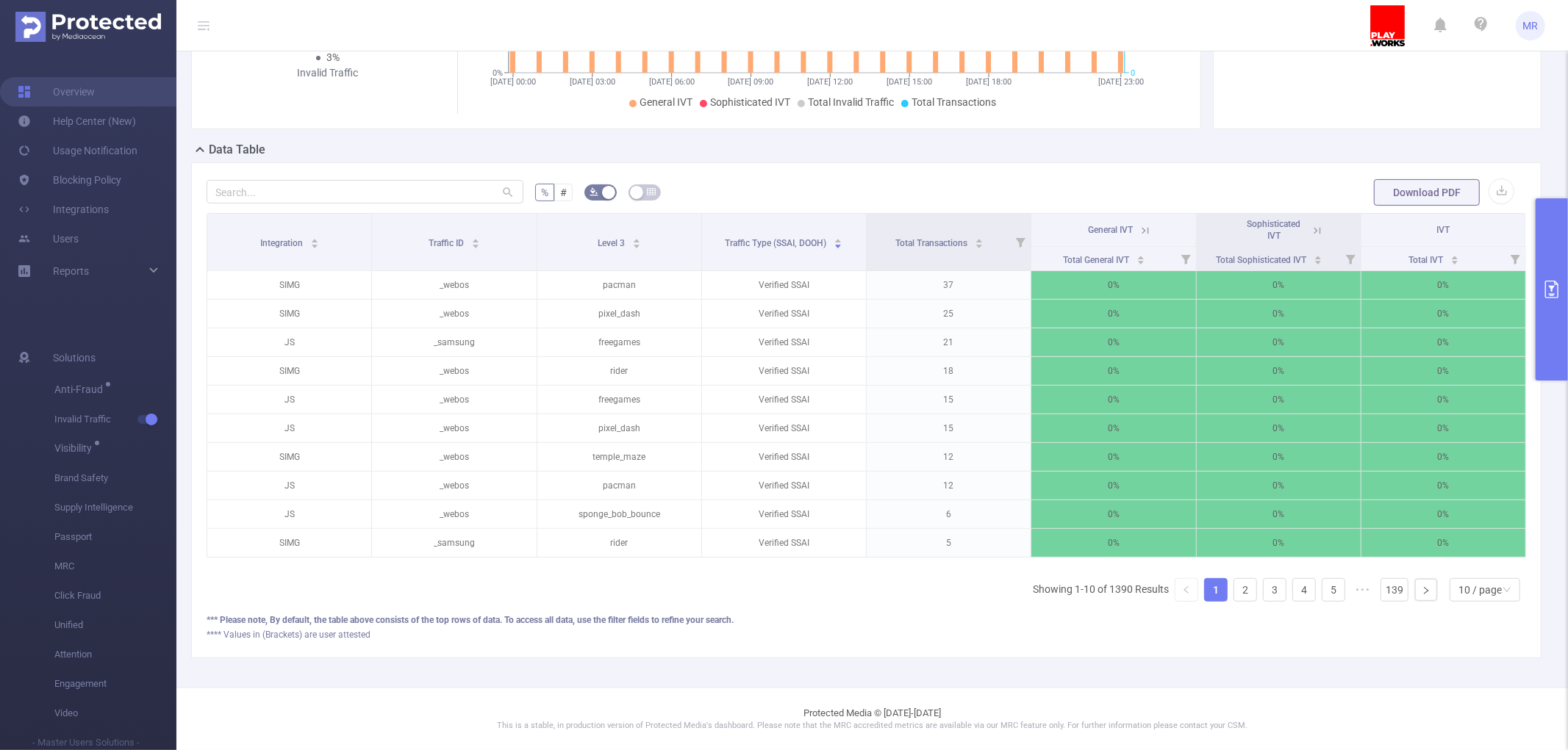
click at [1562, 258] on button "primary" at bounding box center [1551, 290] width 32 height 182
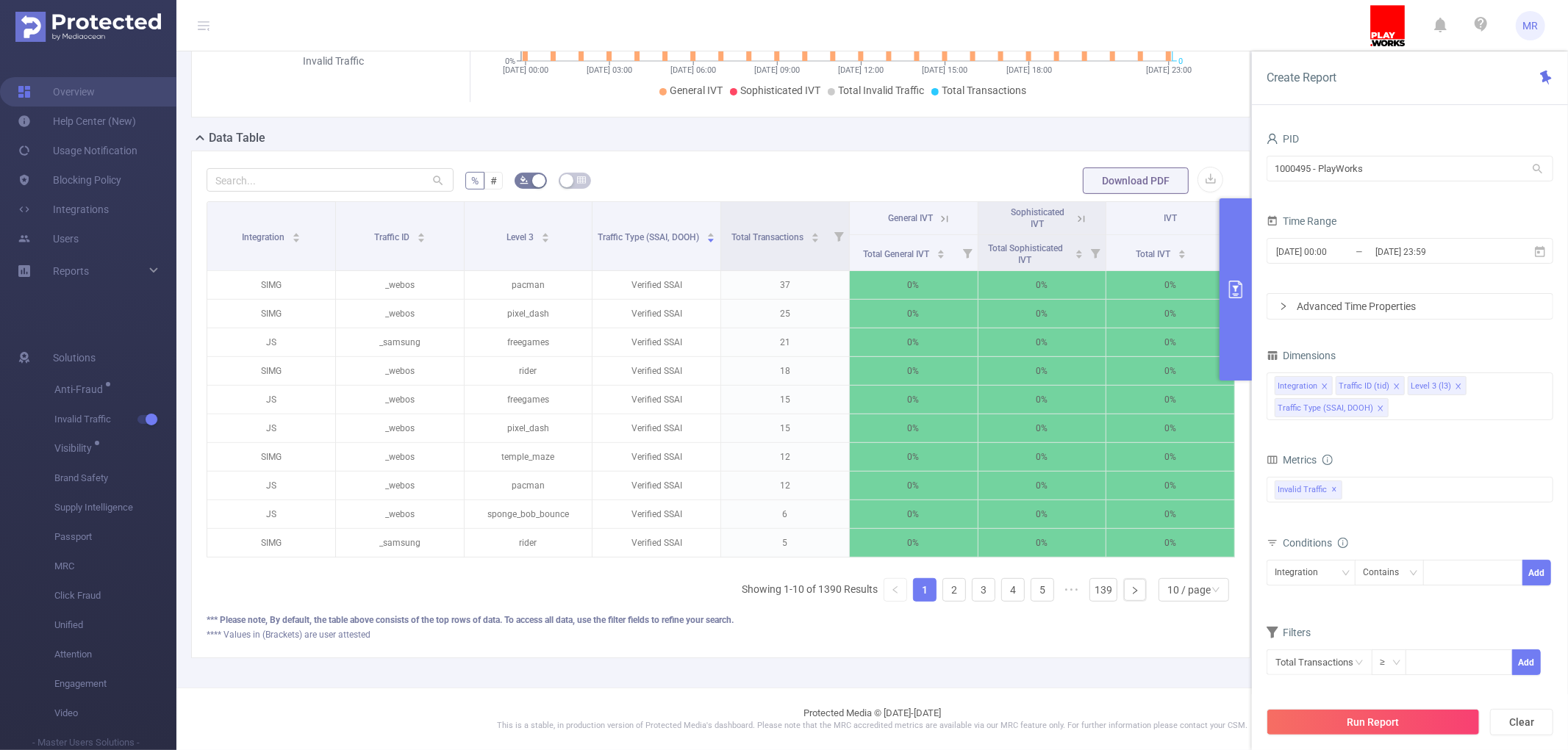
click at [1467, 385] on li "Level 3 (l3)" at bounding box center [1437, 385] width 59 height 19
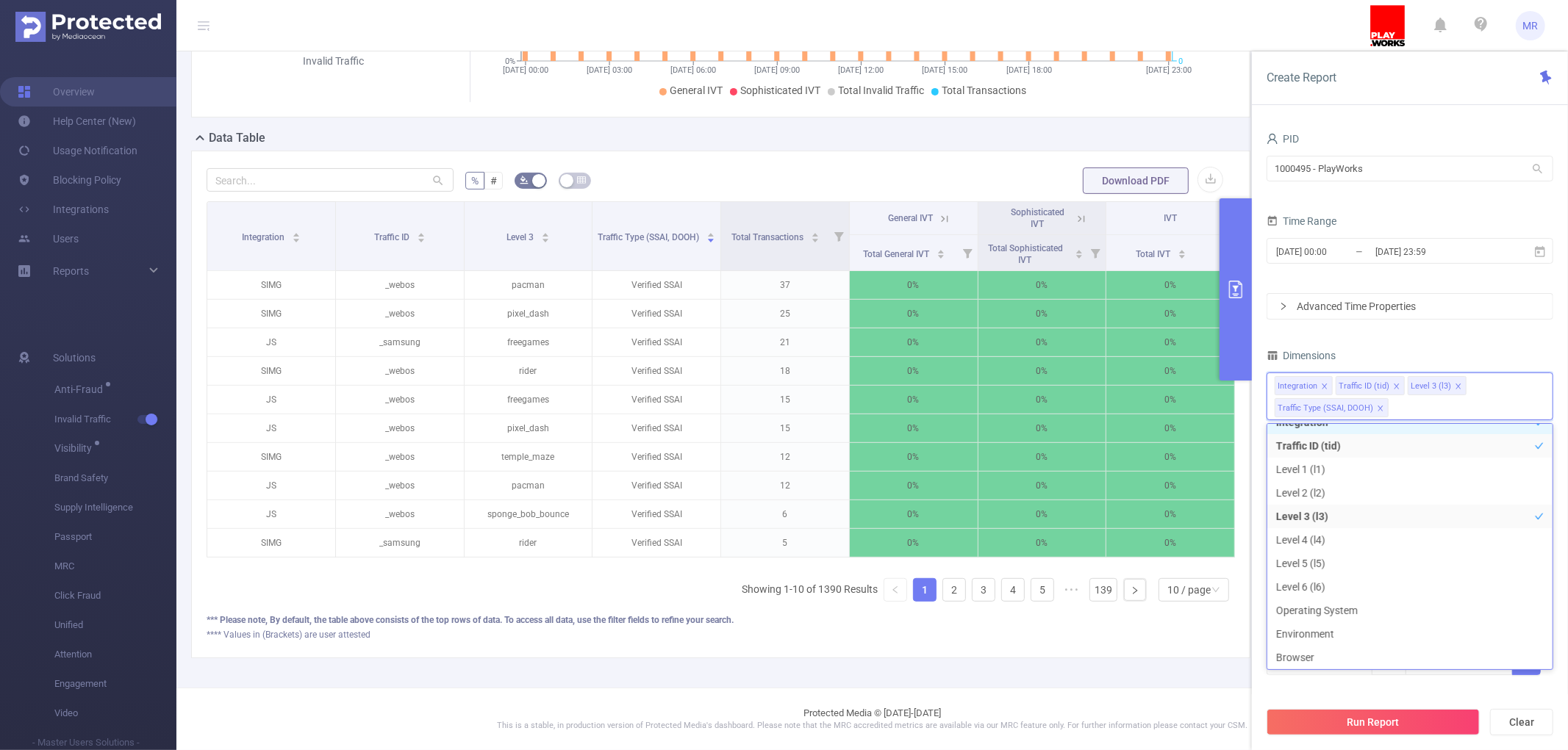
scroll to position [3, 0]
click at [1461, 385] on icon "icon: close" at bounding box center [1459, 386] width 6 height 6
click at [1400, 385] on icon "icon: close" at bounding box center [1397, 386] width 6 height 6
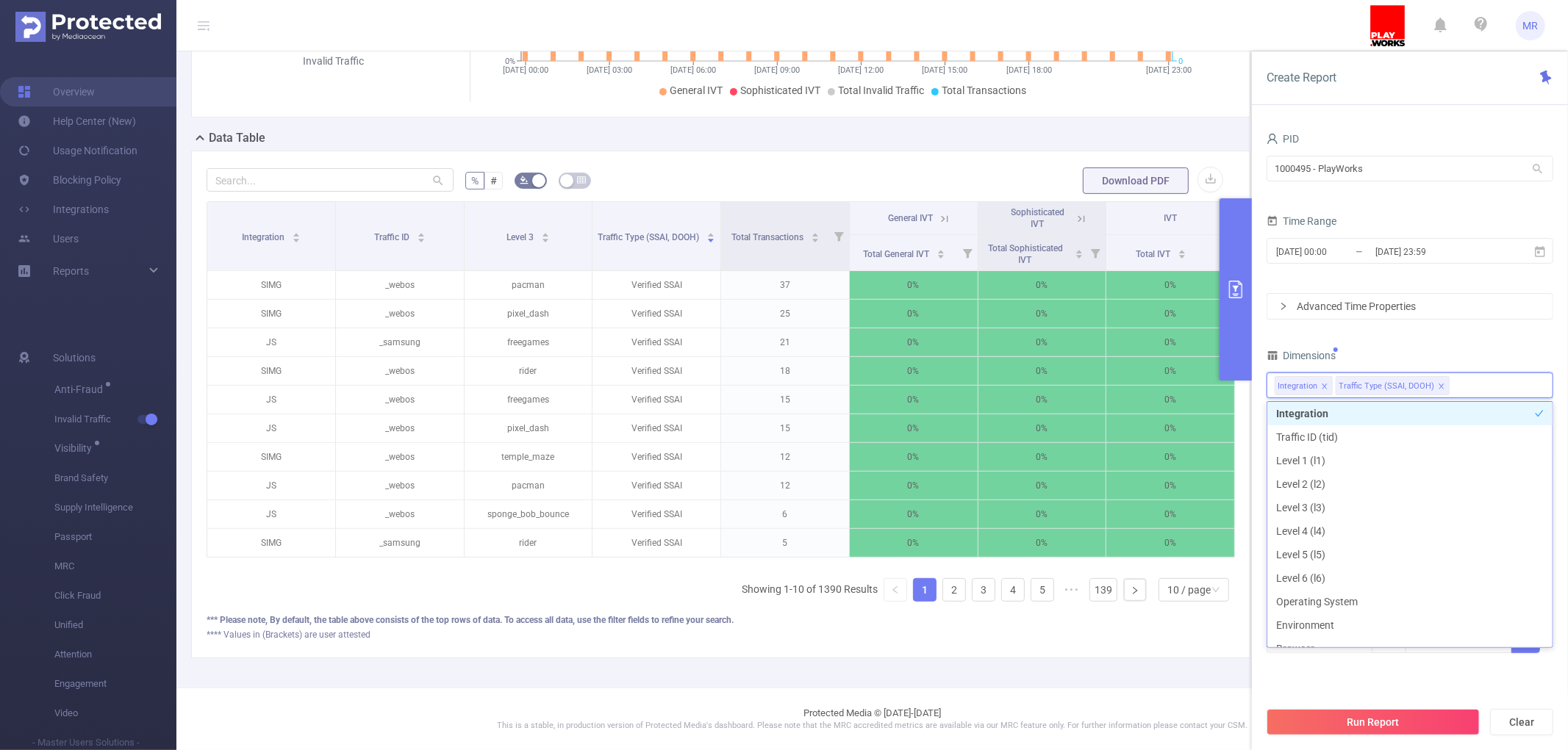
click at [1327, 385] on icon "icon: close" at bounding box center [1325, 386] width 6 height 6
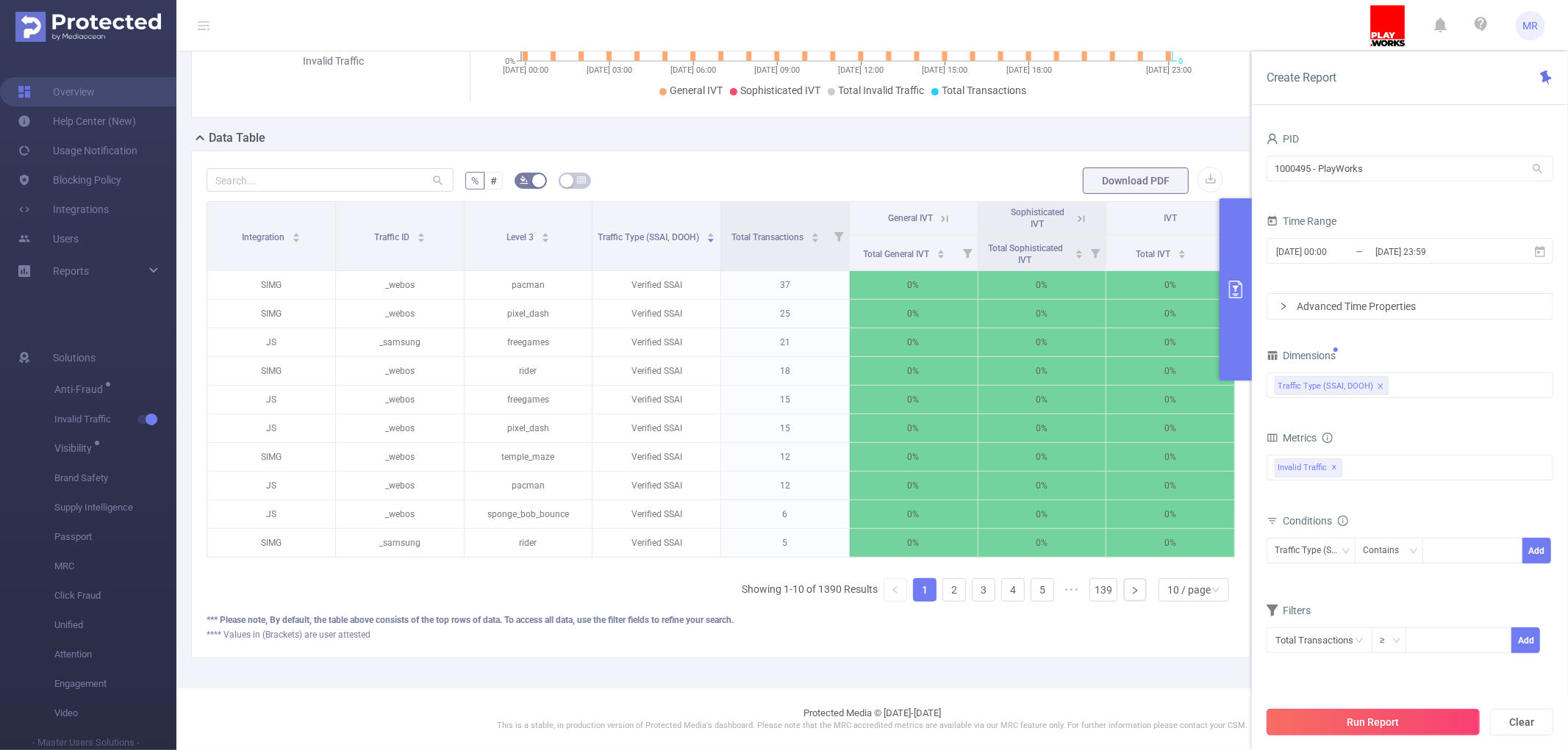
click at [1397, 728] on button "Run Report" at bounding box center [1374, 722] width 213 height 27
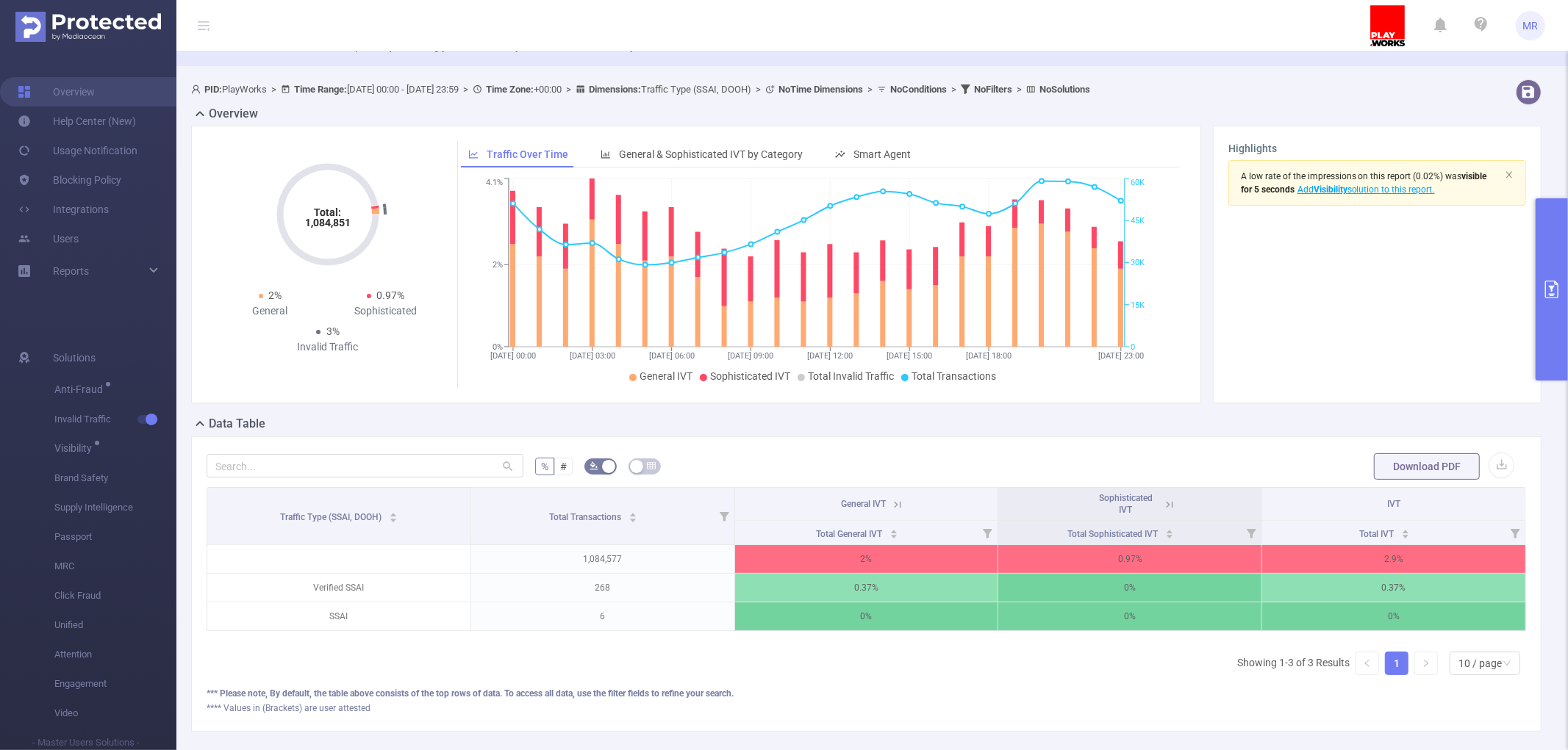
click at [1560, 258] on button "primary" at bounding box center [1551, 290] width 32 height 182
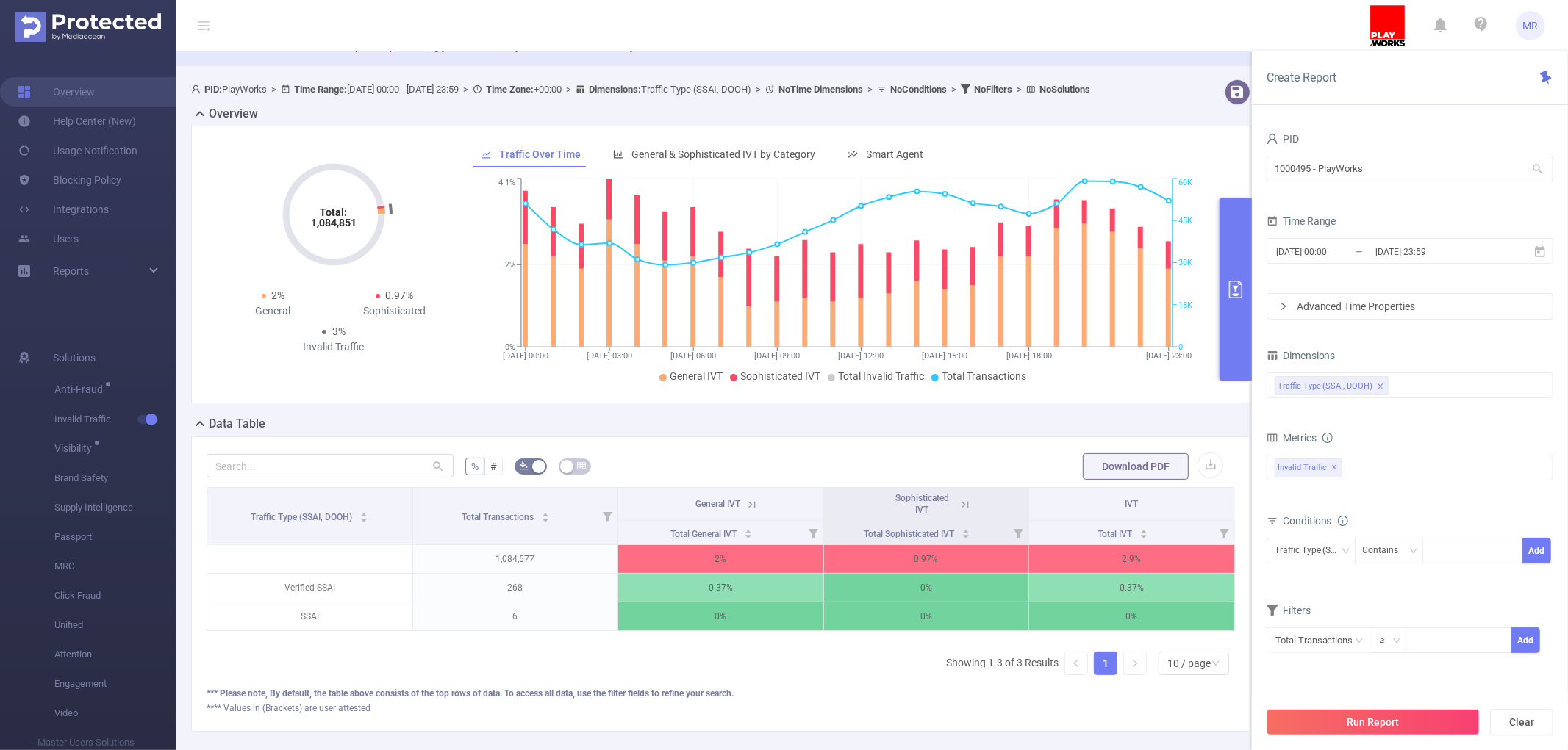
click at [1384, 385] on icon "icon: close" at bounding box center [1381, 387] width 7 height 7
click at [1422, 379] on div "Traffic Type (SSAI, DOOH)" at bounding box center [1410, 385] width 270 height 24
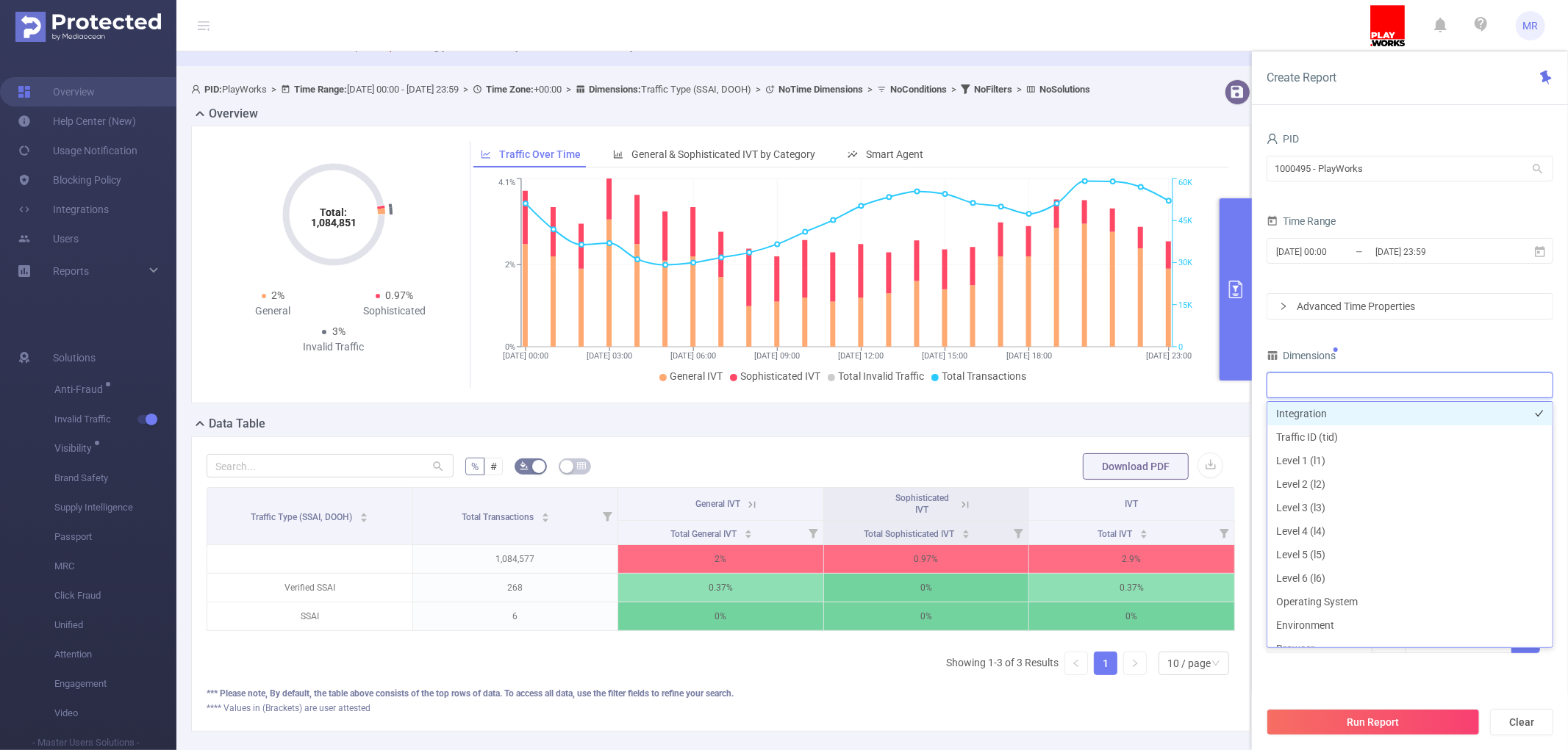
click at [1319, 414] on li "Integration" at bounding box center [1410, 414] width 285 height 24
click at [1309, 430] on li "Traffic ID (tid)" at bounding box center [1410, 438] width 285 height 24
click at [1314, 502] on li "Level 3 (l3)" at bounding box center [1410, 508] width 285 height 24
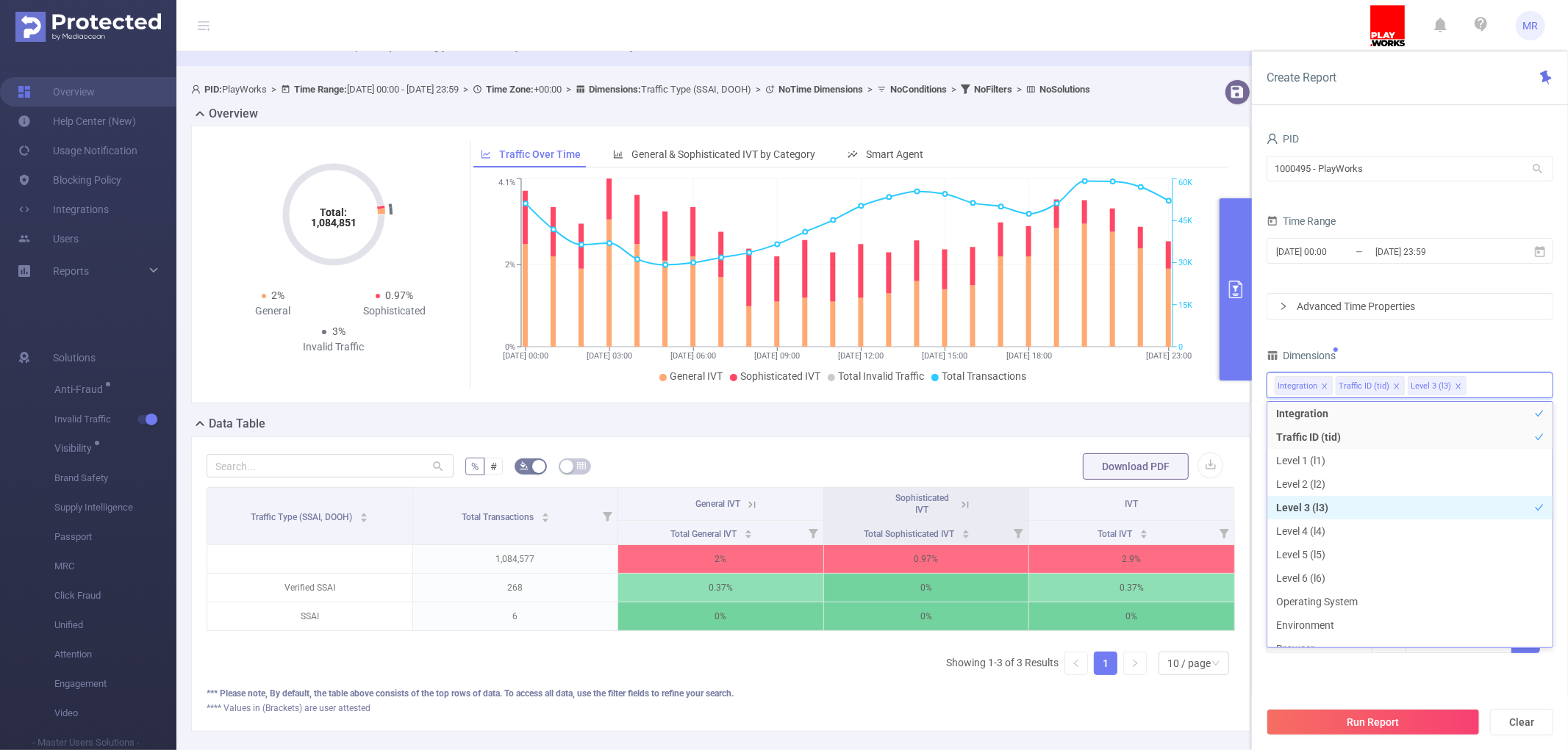
scroll to position [17, 0]
click at [1355, 725] on button "Run Report" at bounding box center [1374, 722] width 213 height 27
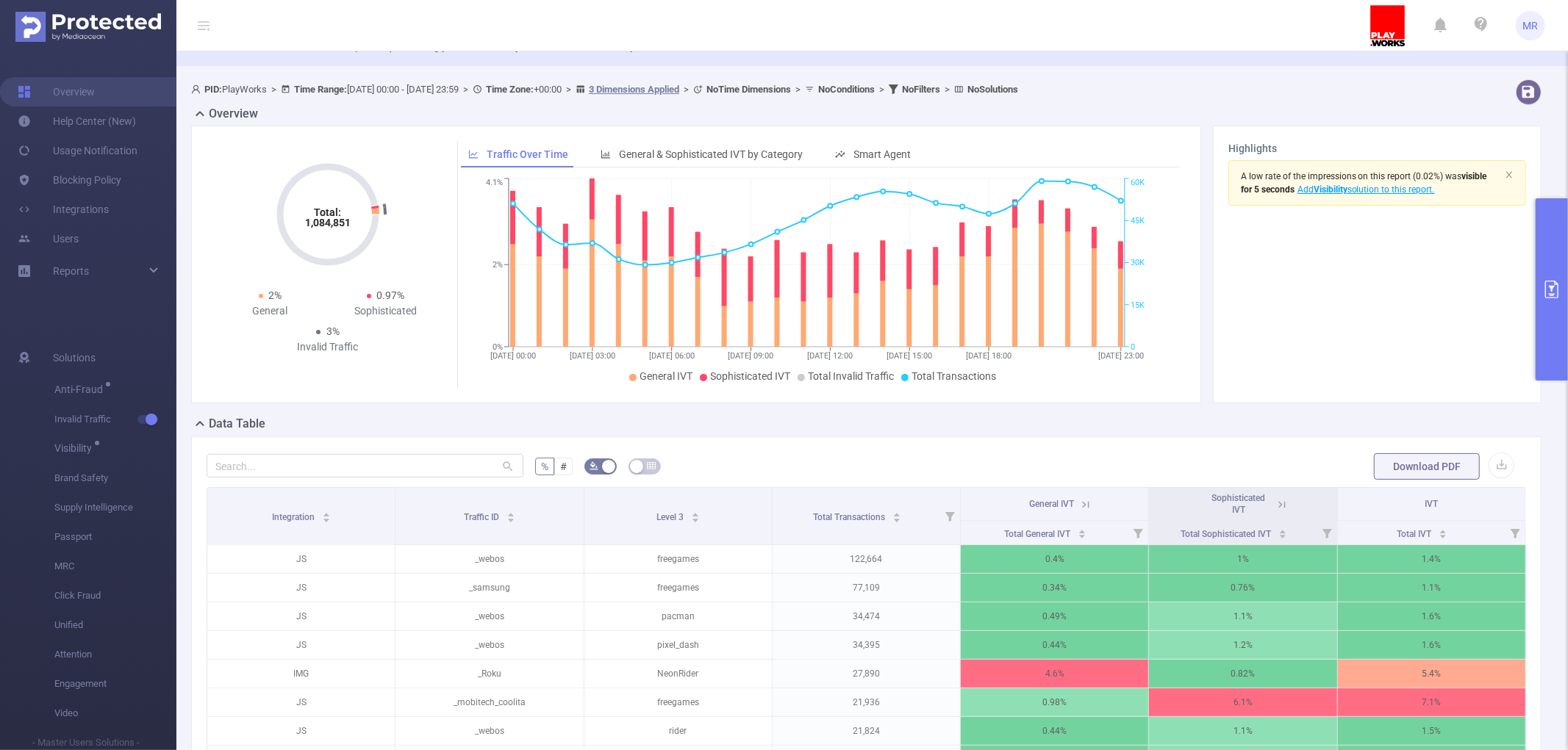
click at [1276, 505] on icon at bounding box center [1282, 505] width 13 height 13
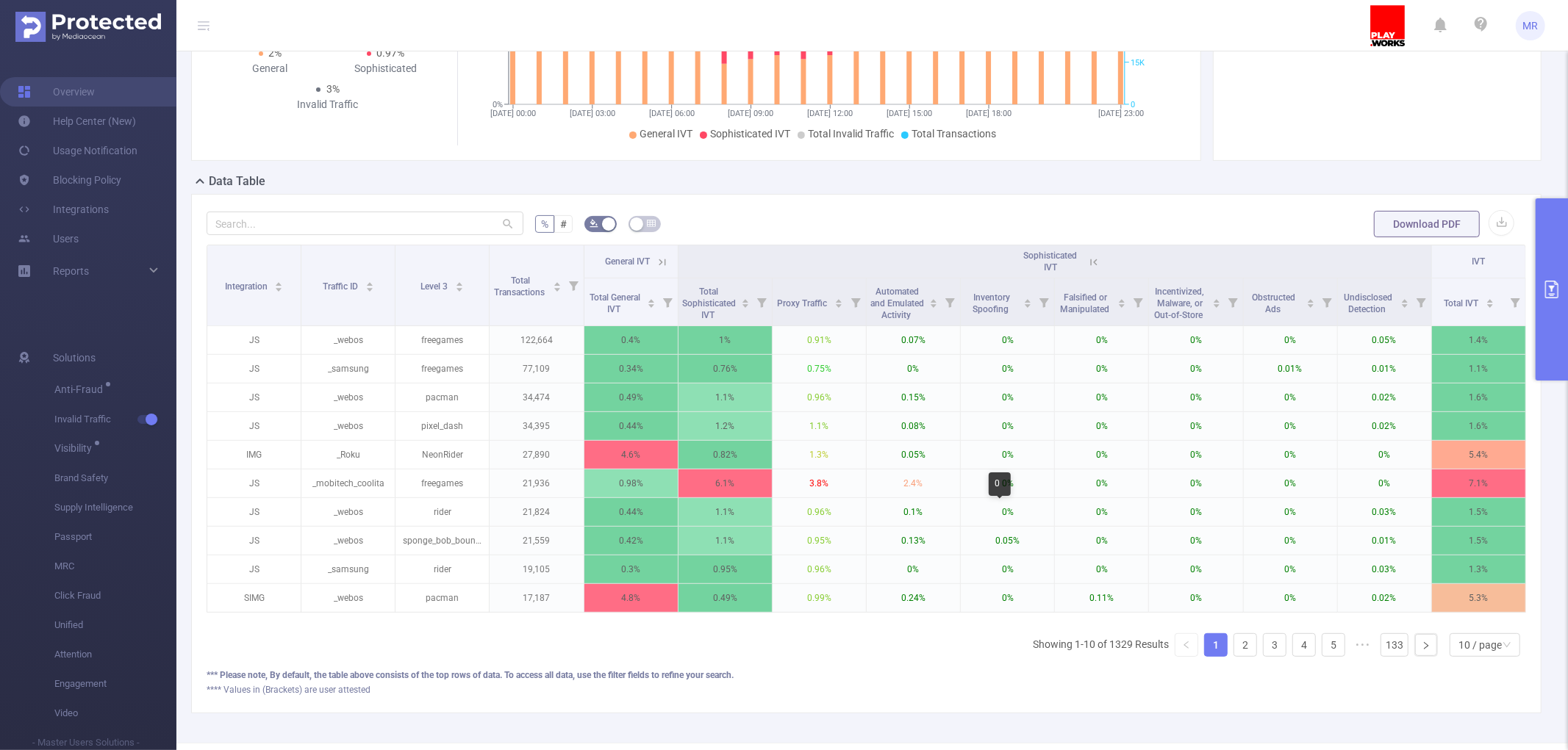
scroll to position [369, 0]
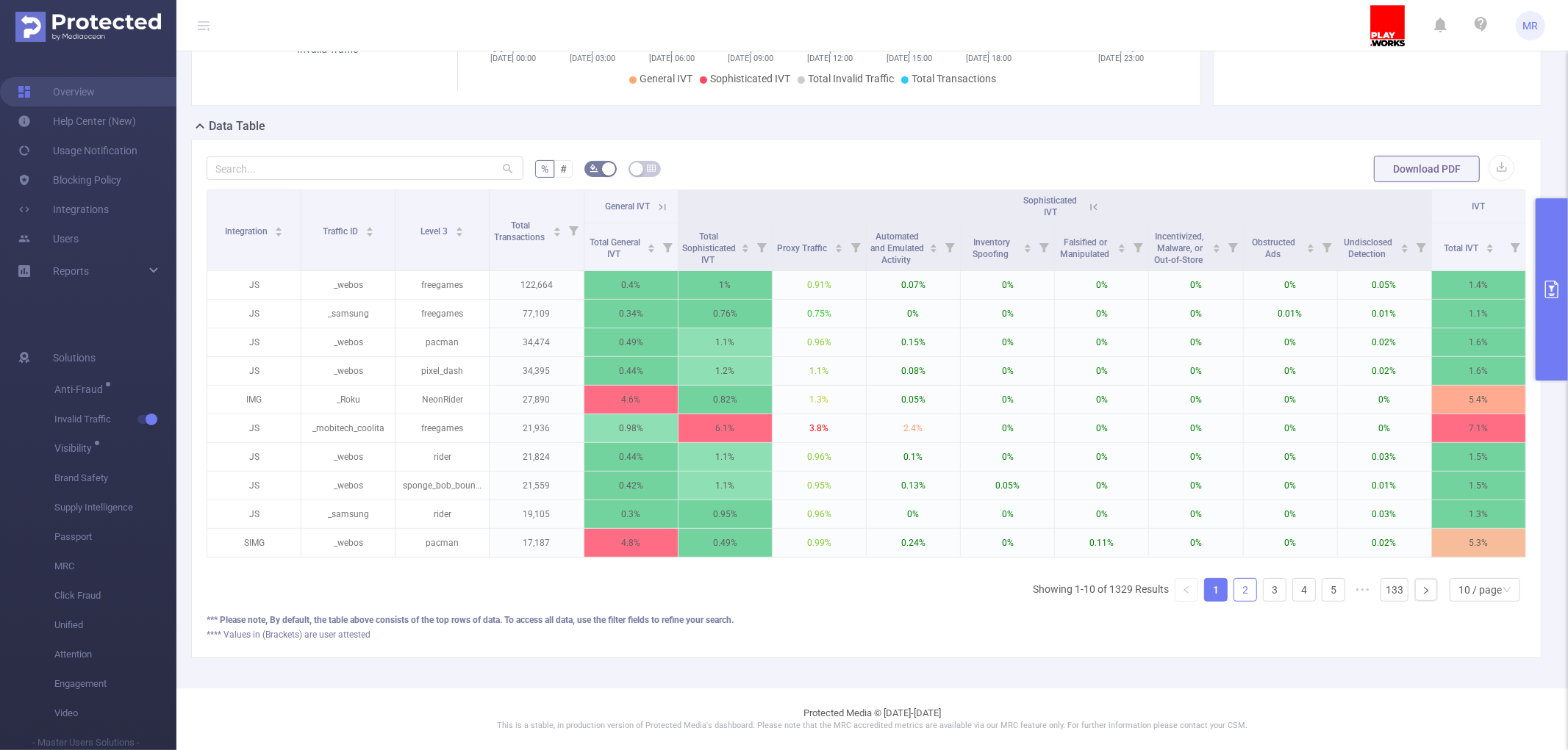
click at [1234, 592] on link "2" at bounding box center [1245, 590] width 22 height 22
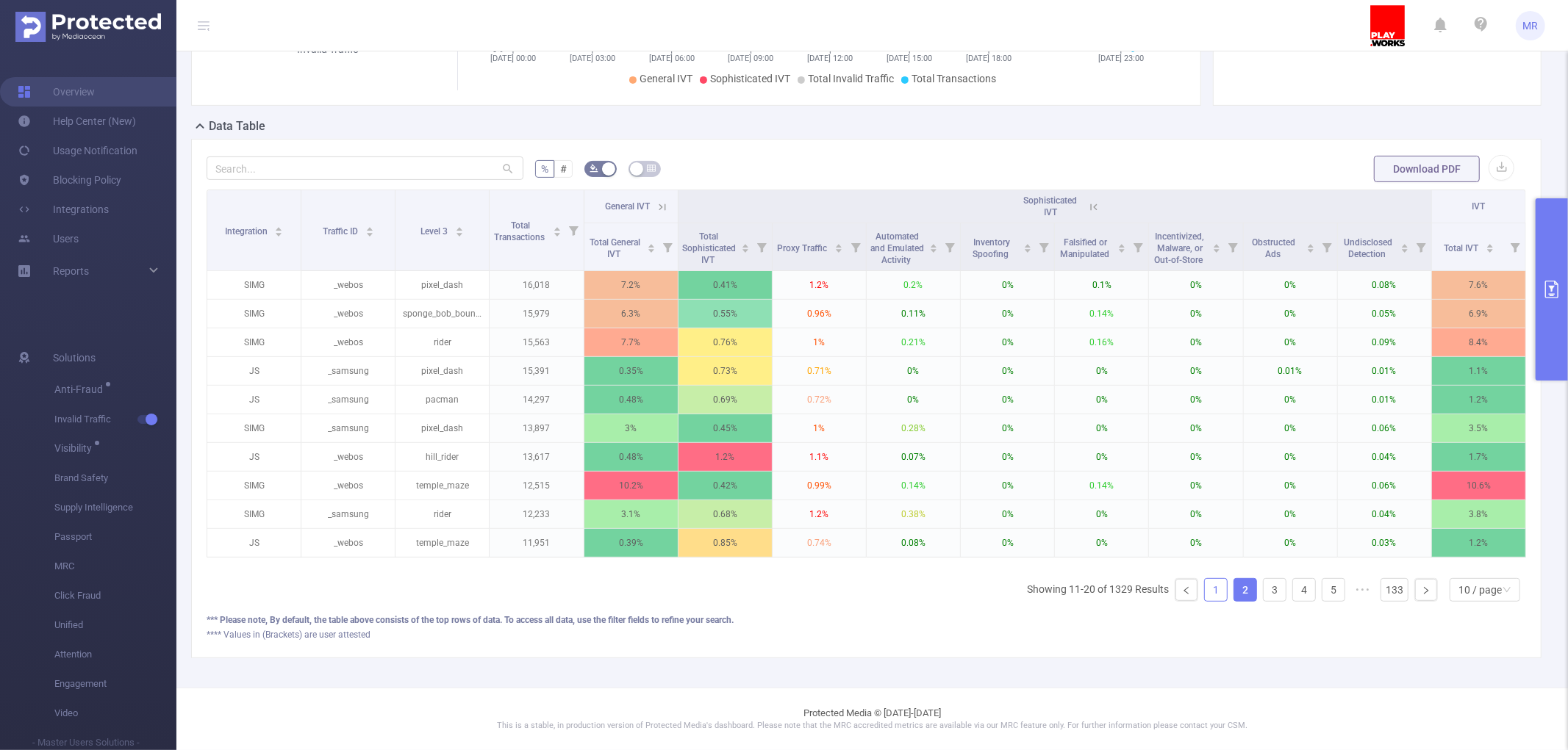
click at [1210, 585] on link "1" at bounding box center [1216, 590] width 22 height 22
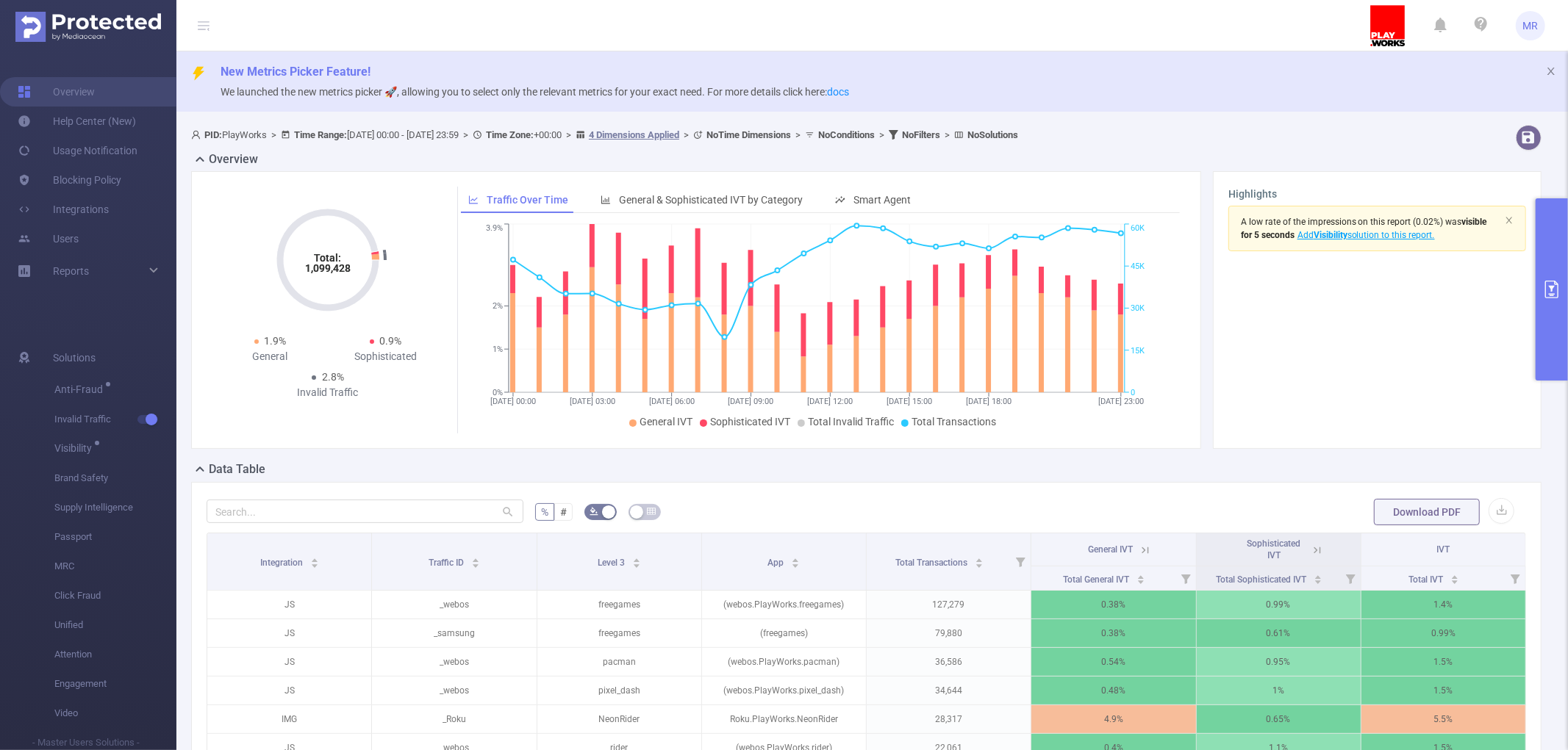
scroll to position [164, 0]
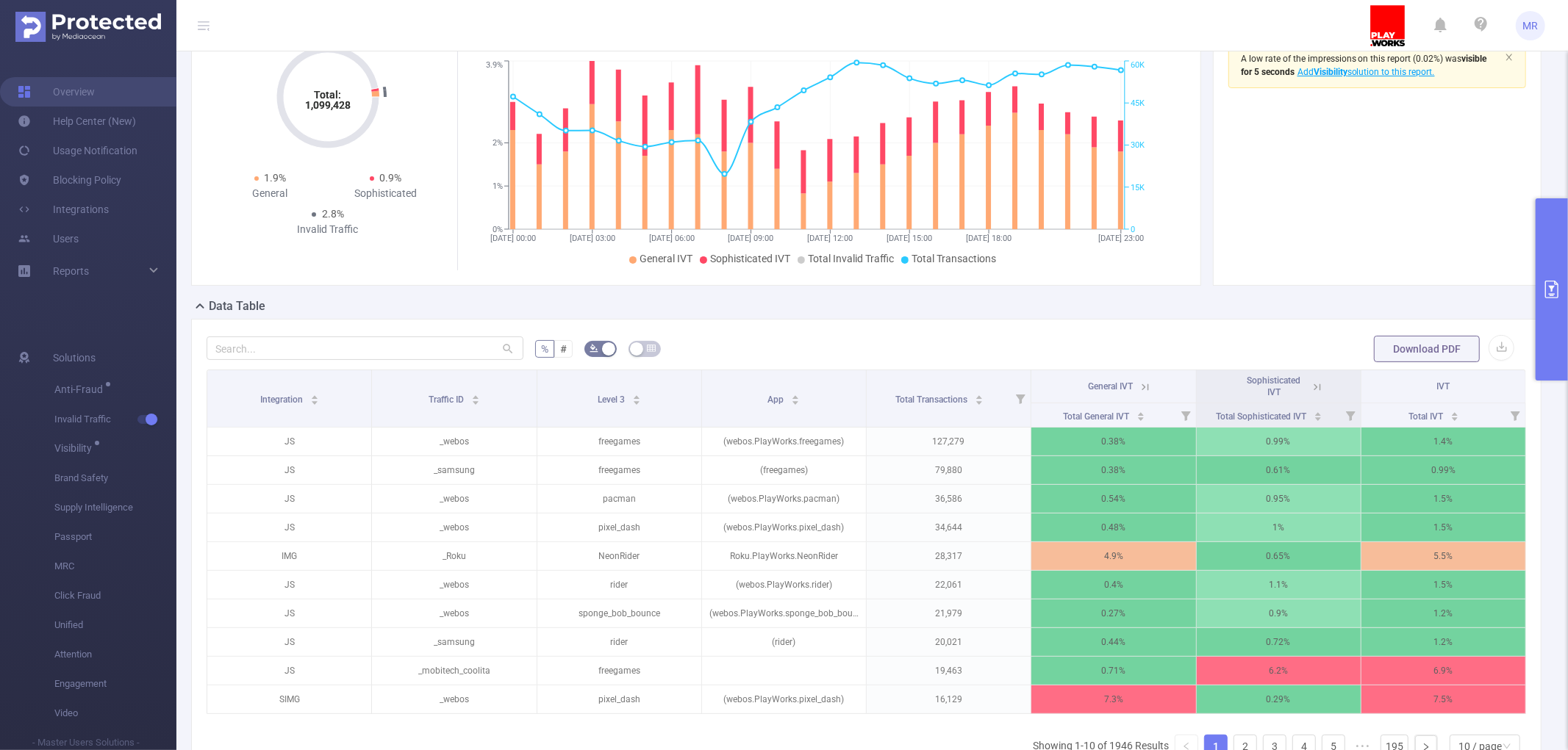
click at [1139, 387] on icon at bounding box center [1146, 387] width 13 height 13
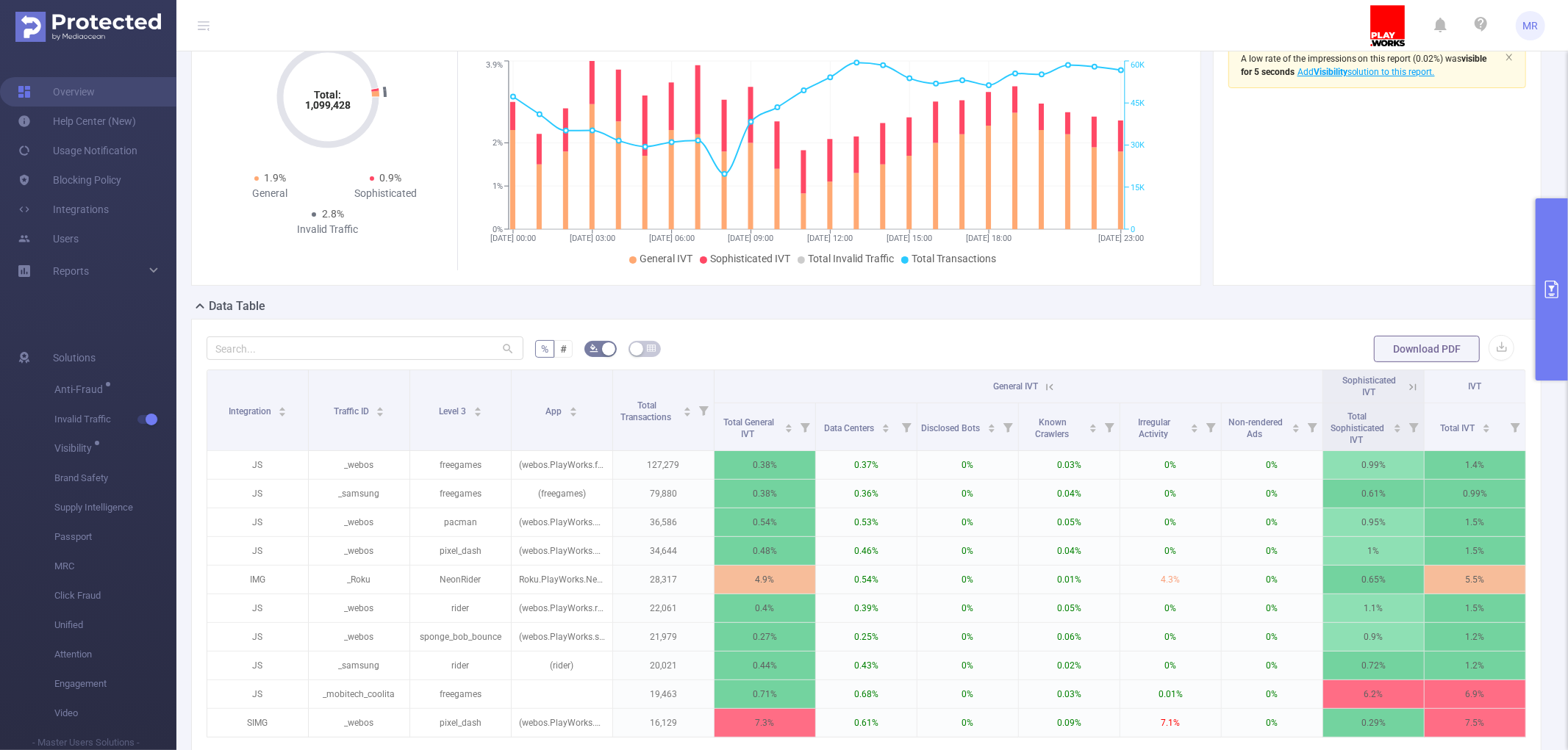
click at [1045, 388] on icon at bounding box center [1050, 387] width 13 height 13
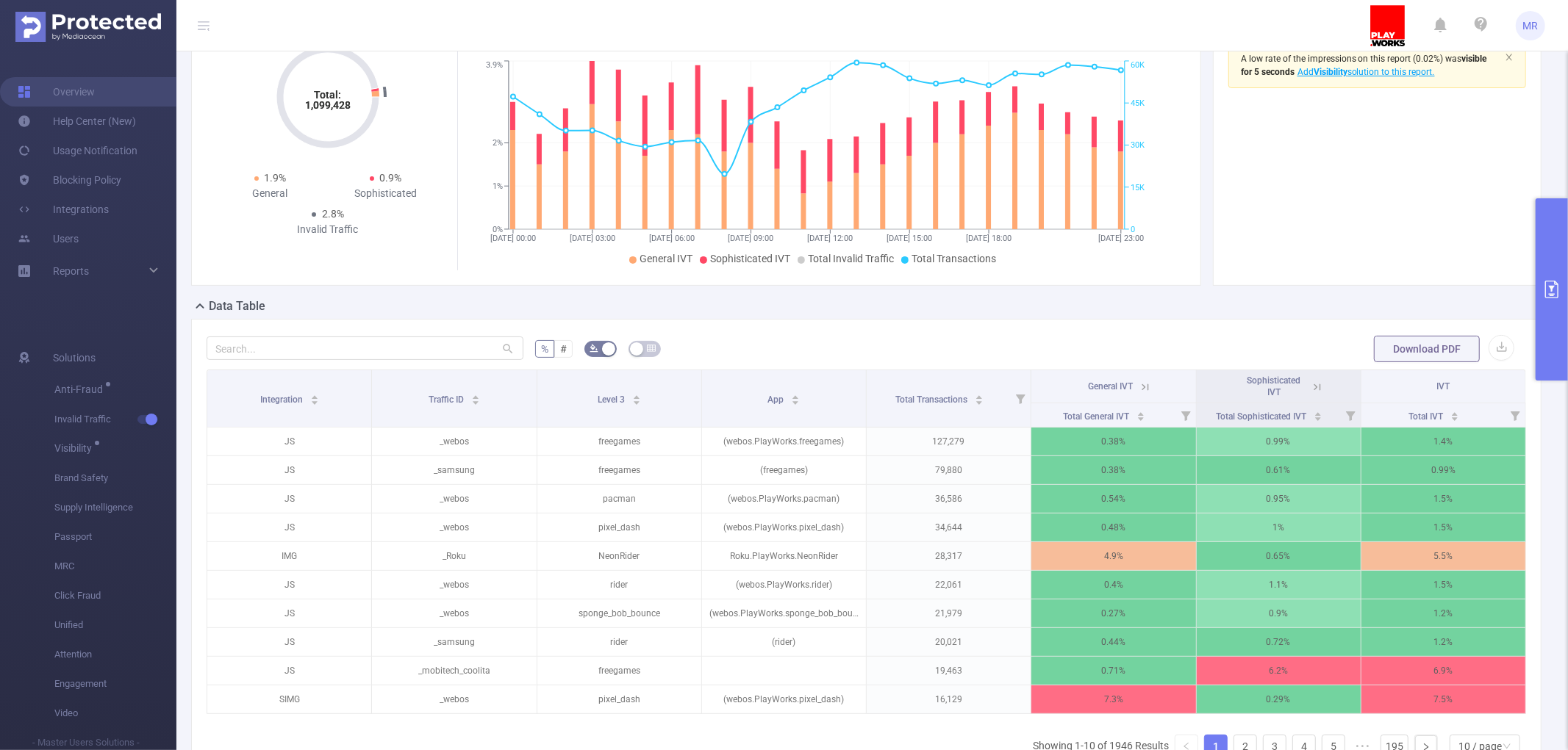
click at [1140, 384] on icon at bounding box center [1146, 387] width 13 height 13
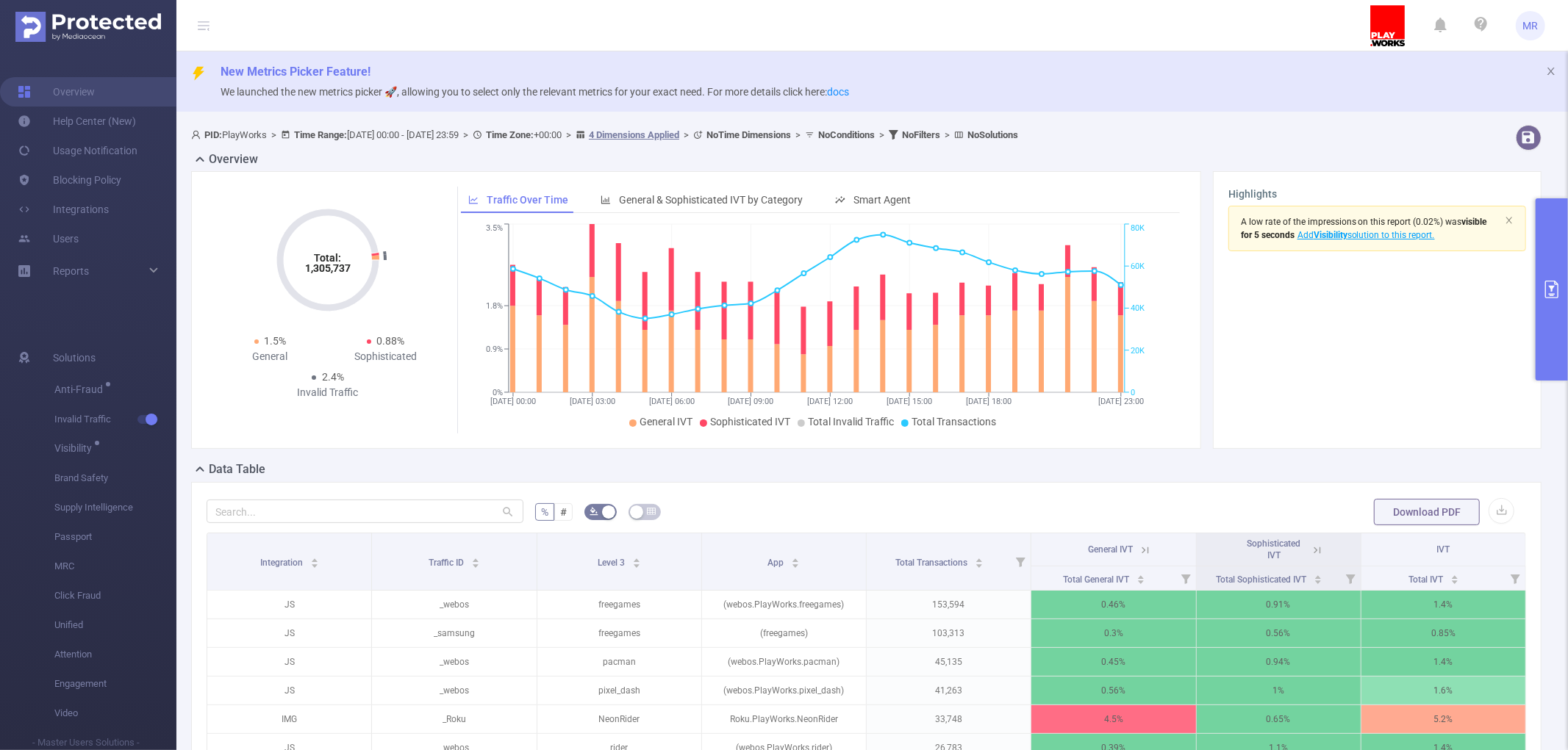
scroll to position [82, 0]
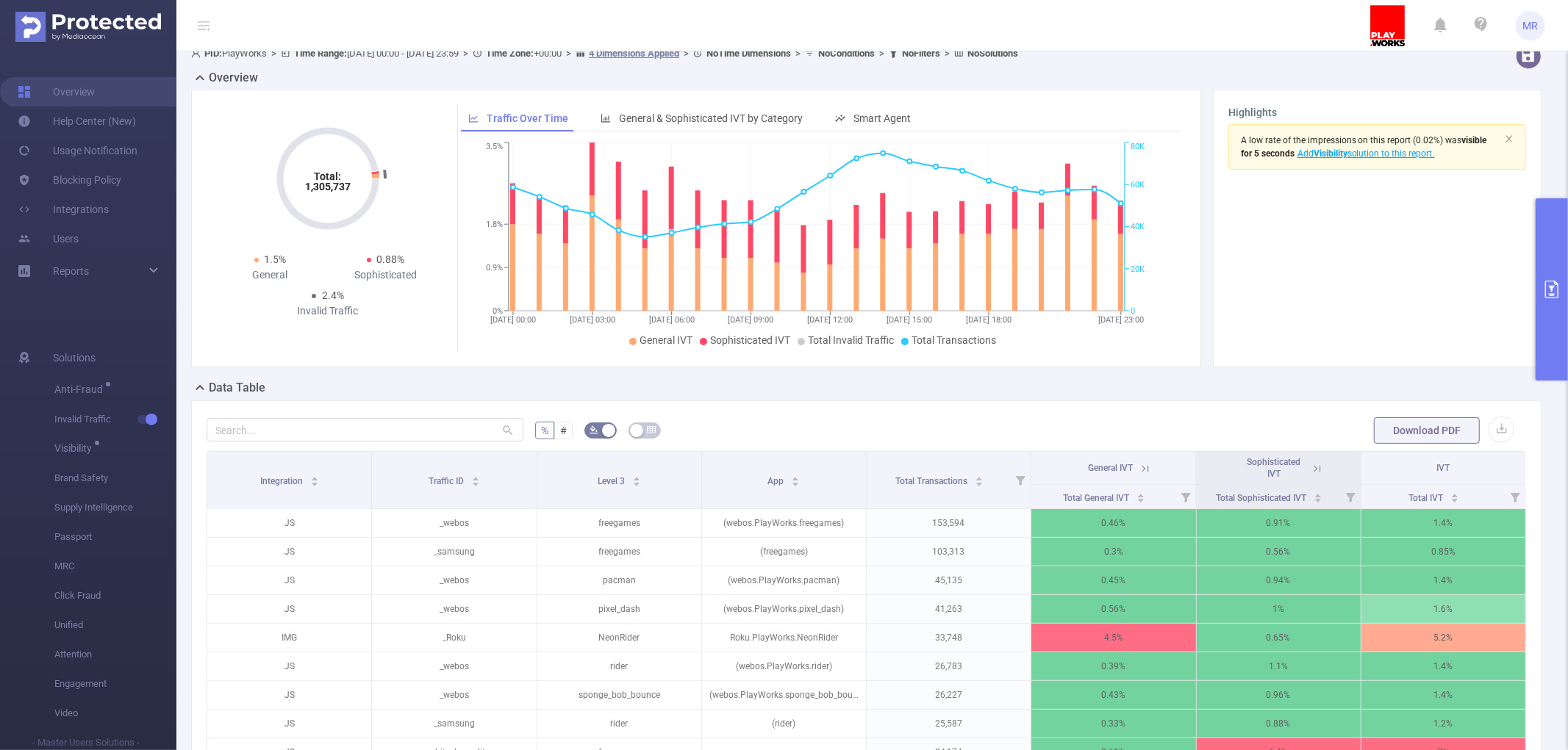
click at [1142, 467] on icon at bounding box center [1145, 468] width 6 height 6
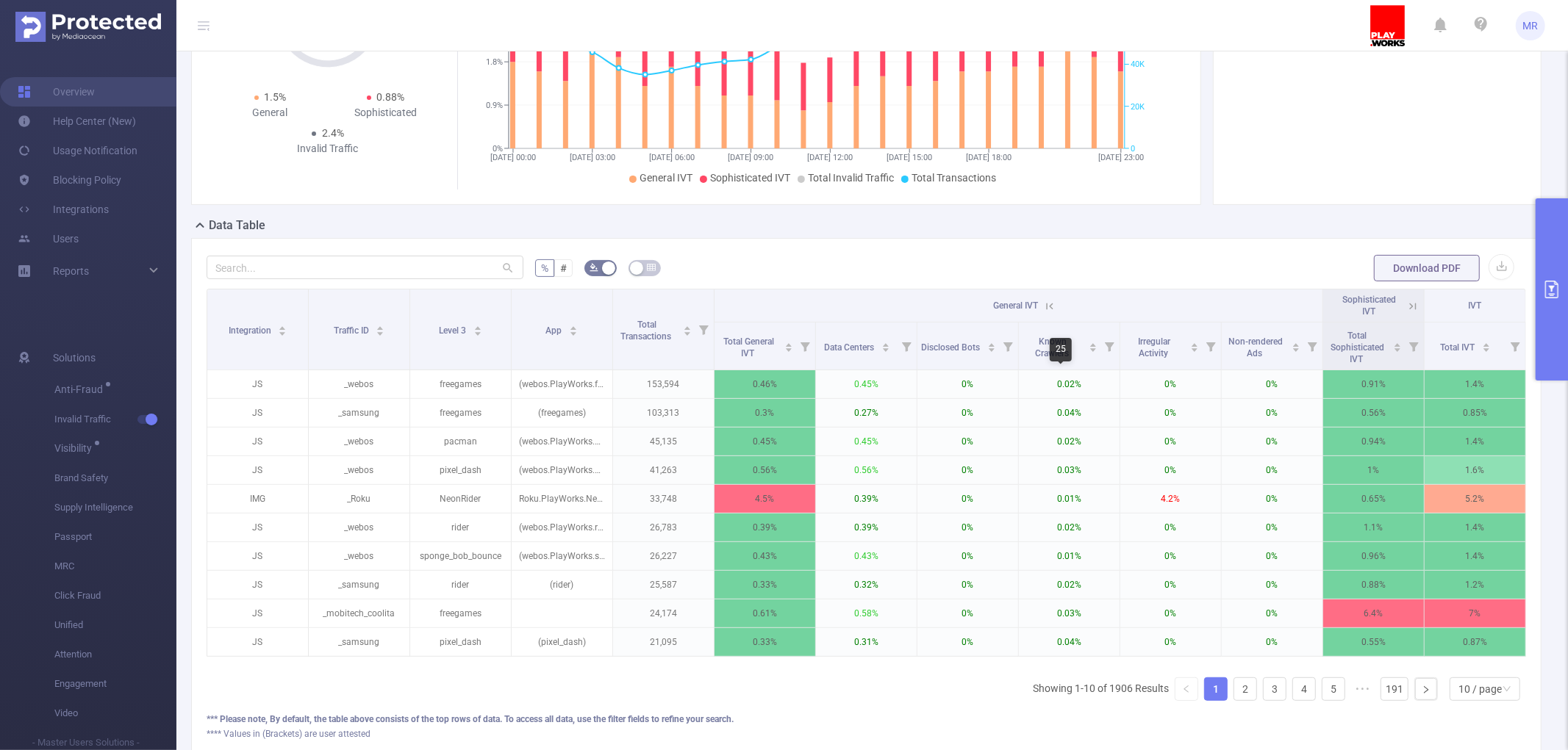
scroll to position [244, 0]
click at [1234, 699] on link "2" at bounding box center [1245, 688] width 22 height 22
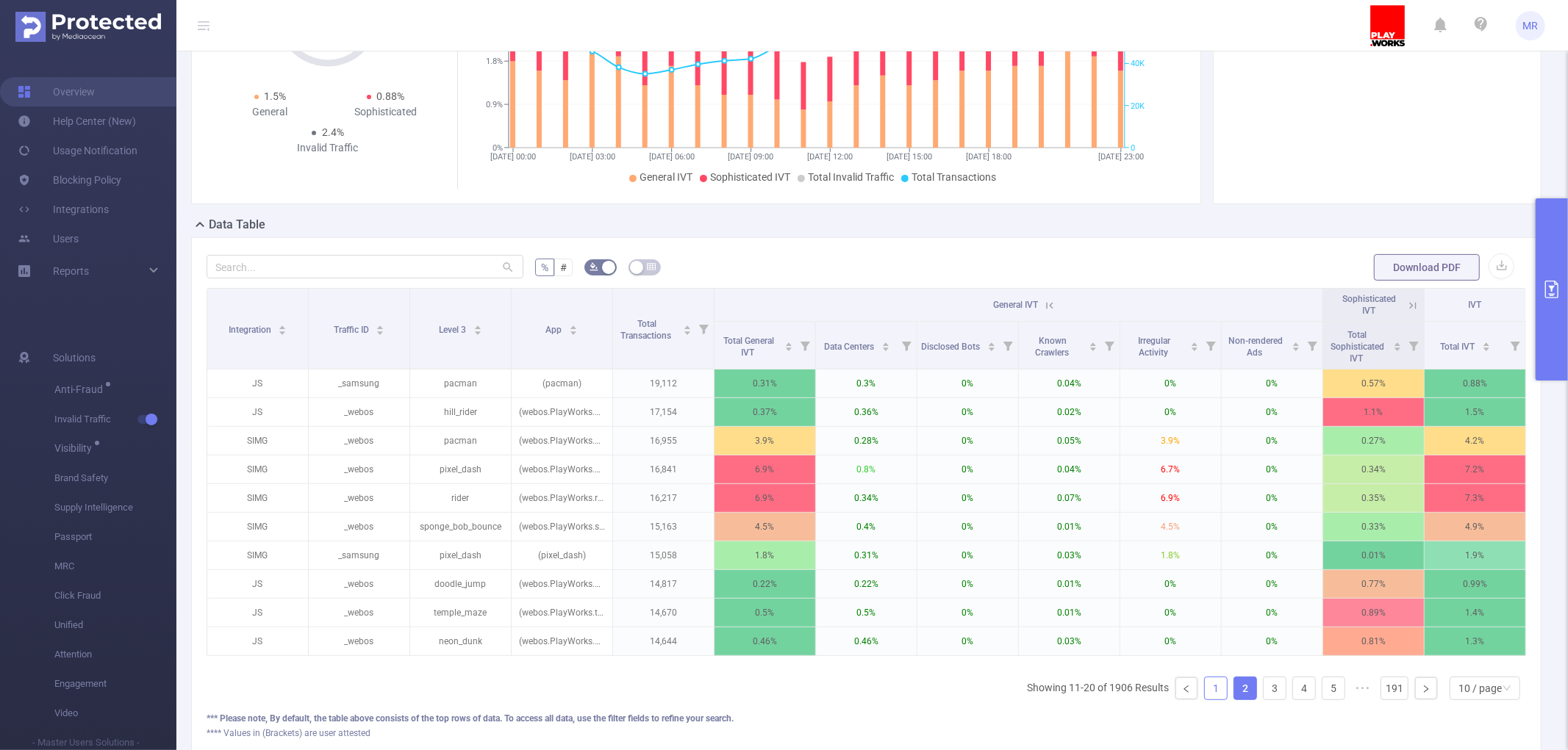
click at [1205, 699] on link "1" at bounding box center [1216, 688] width 22 height 22
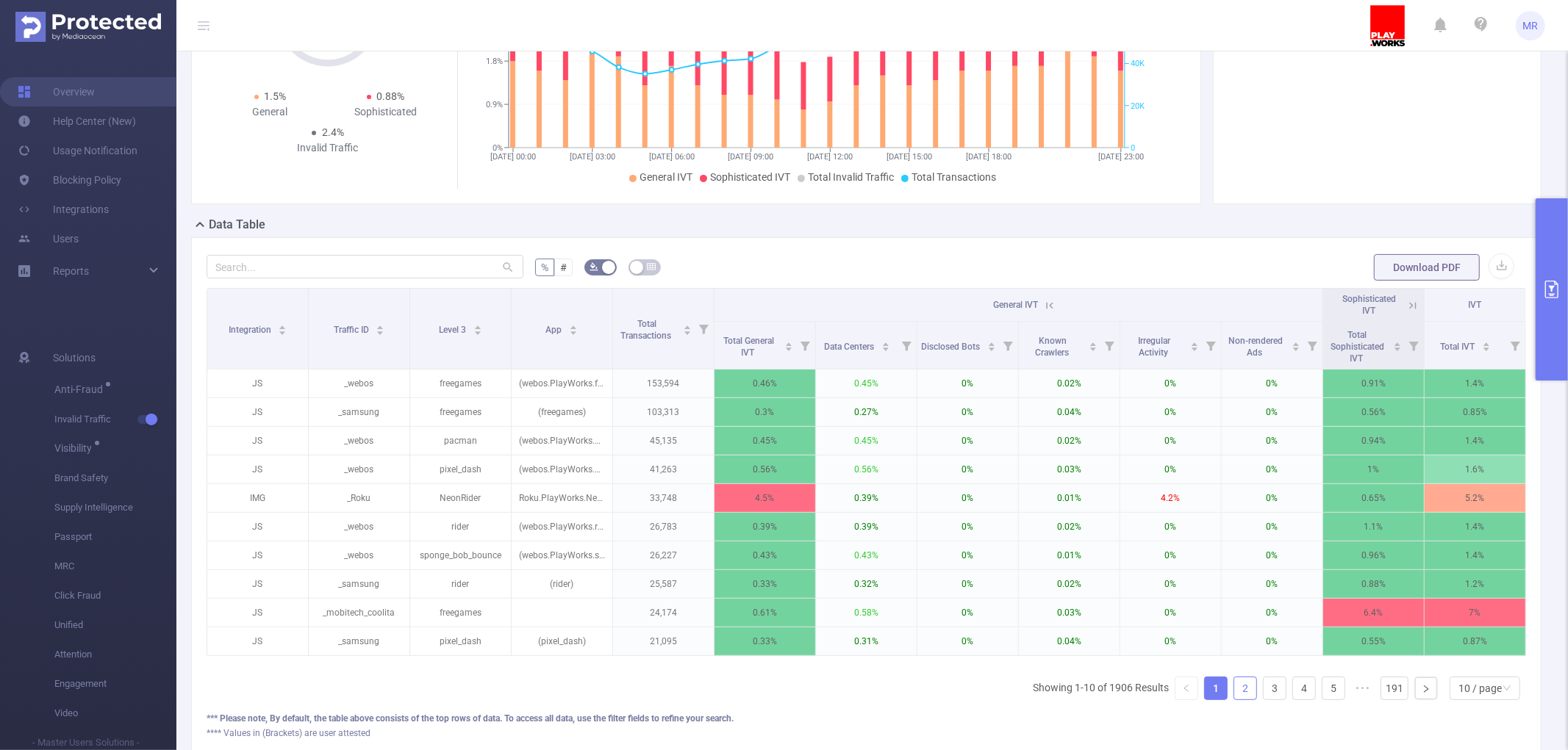
click at [1234, 699] on link "2" at bounding box center [1245, 688] width 22 height 22
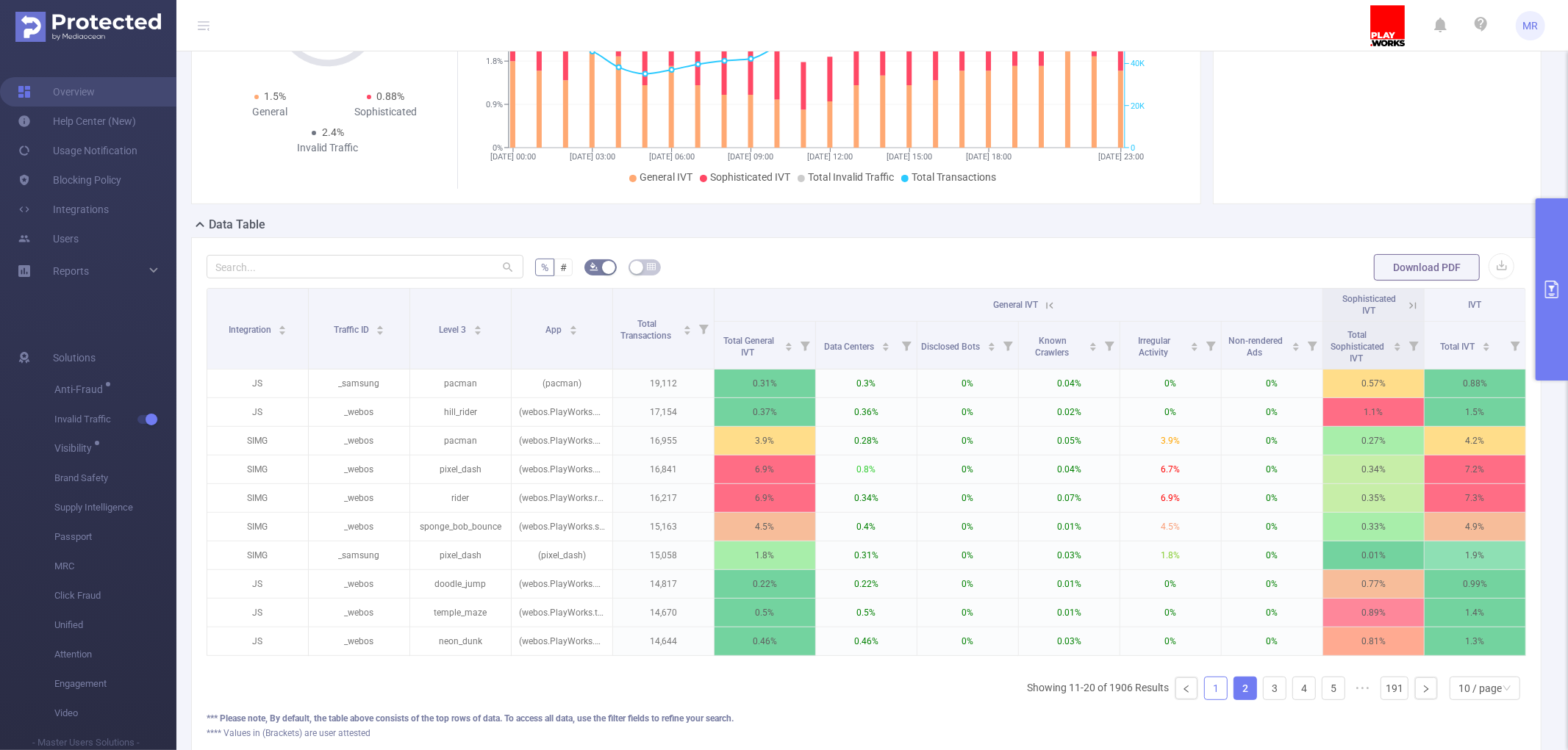
click at [1206, 699] on link "1" at bounding box center [1216, 688] width 22 height 22
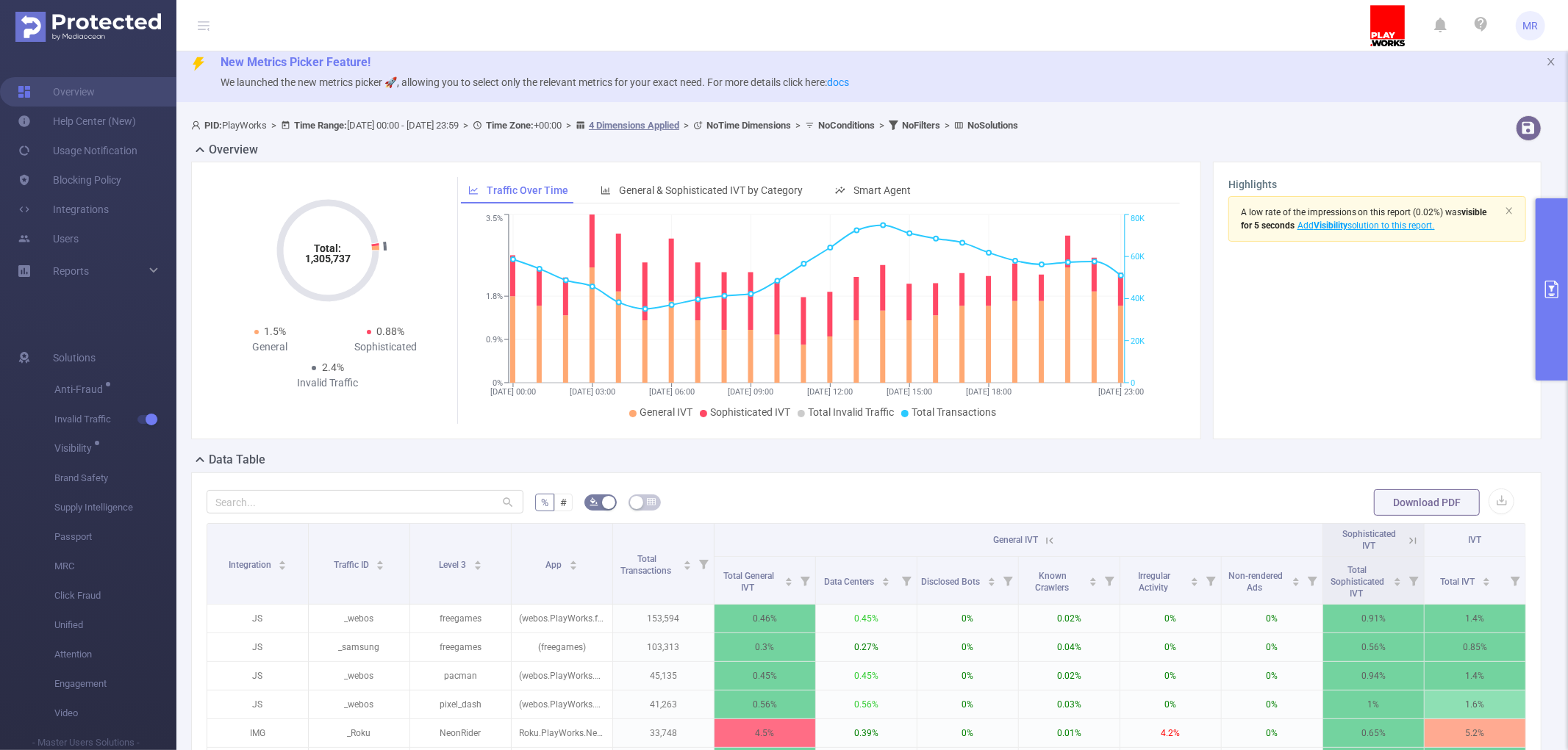
scroll to position [0, 0]
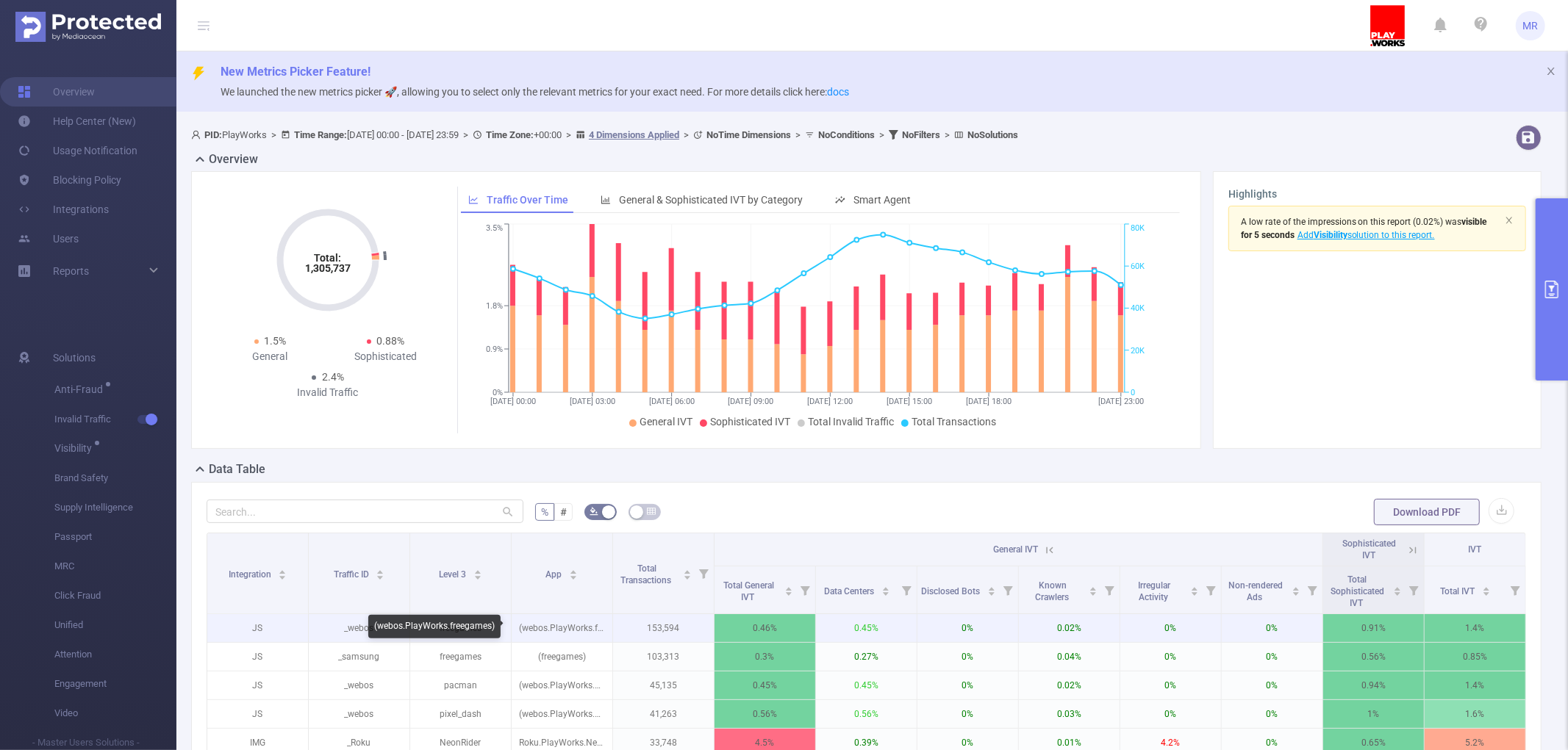
click at [531, 627] on p "(webos.PlayWorks.freegames)" at bounding box center [562, 628] width 101 height 28
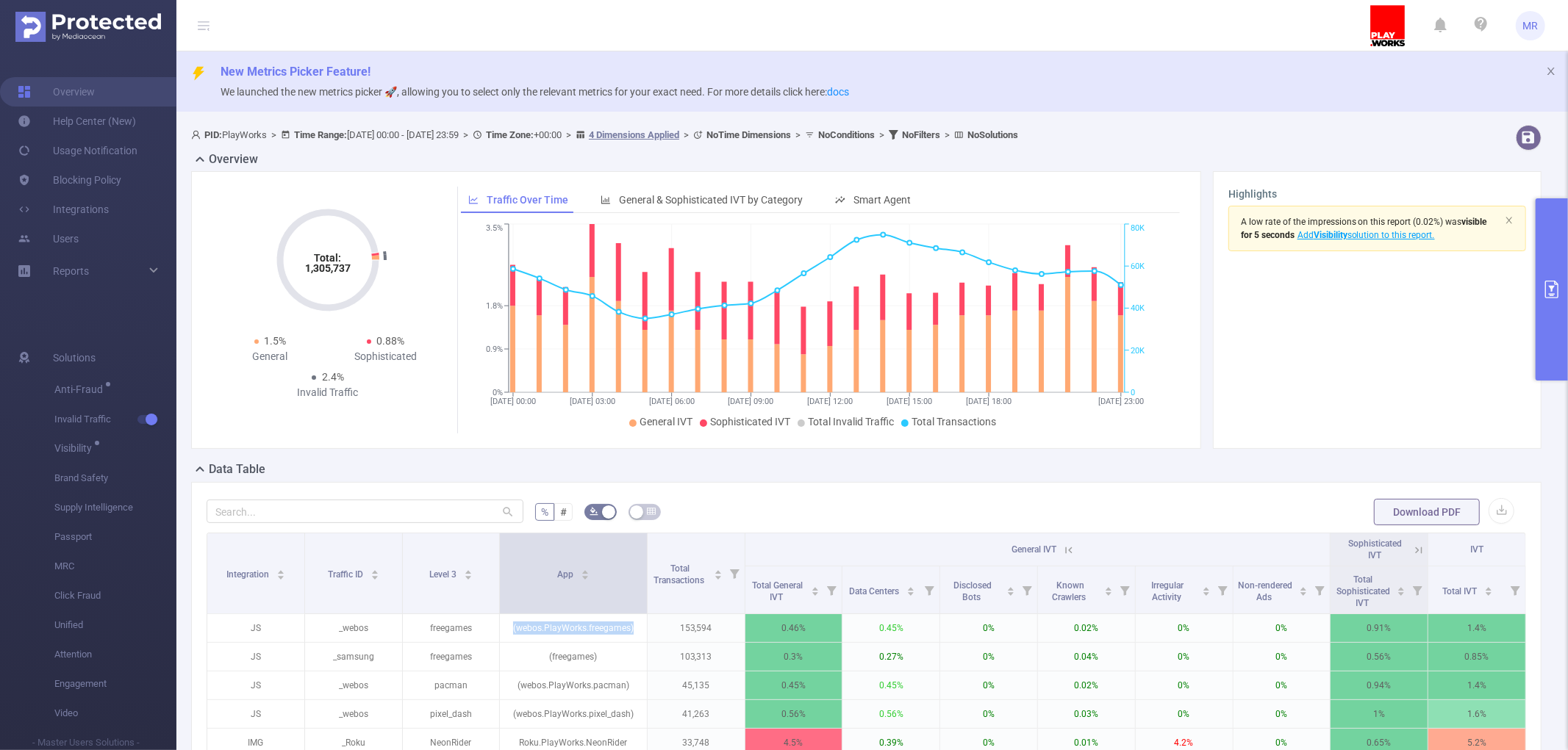
drag, startPoint x: 607, startPoint y: 563, endPoint x: 637, endPoint y: 562, distance: 30.0
click at [637, 562] on th "App" at bounding box center [574, 574] width 147 height 81
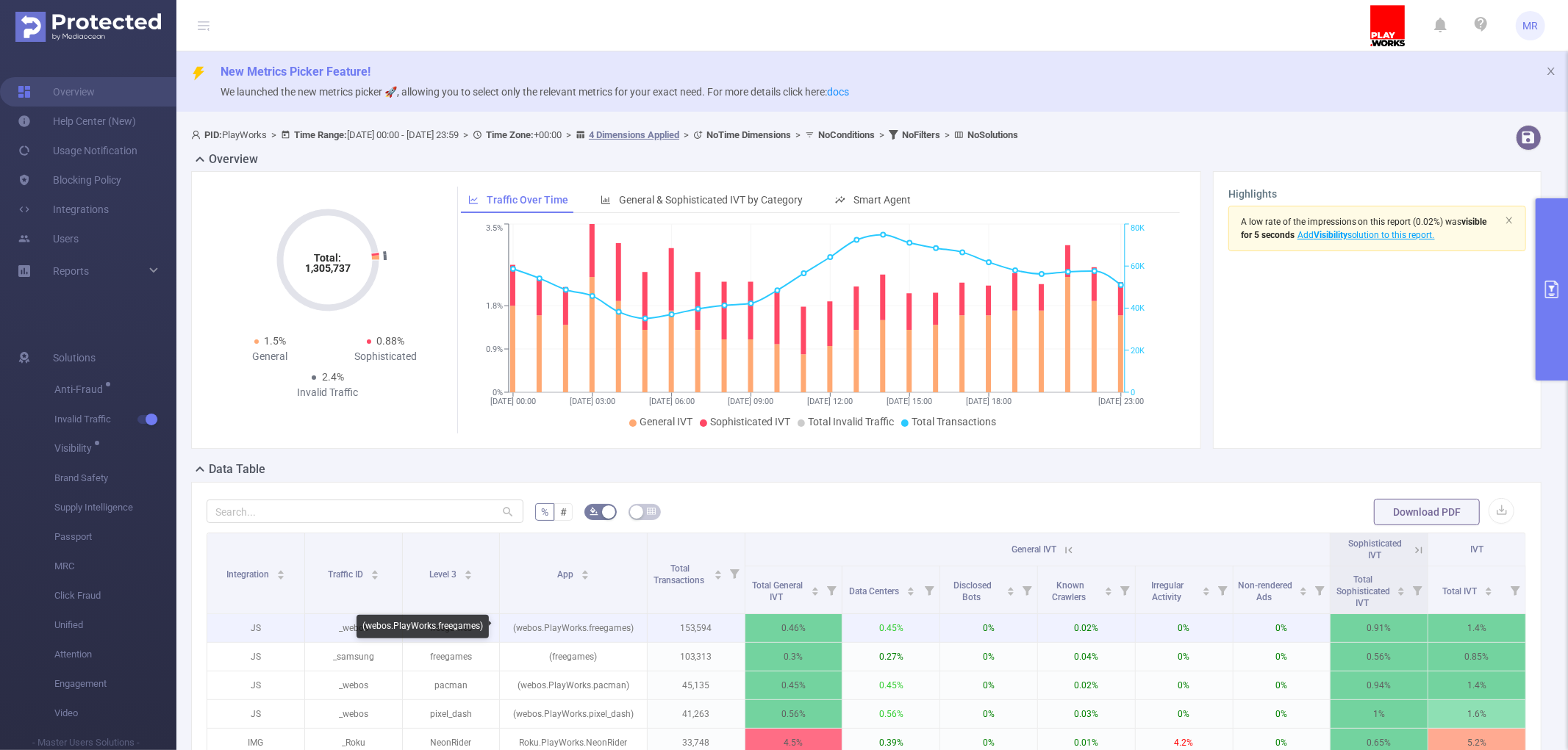
click at [576, 626] on p "(webos.PlayWorks.freegames)" at bounding box center [573, 628] width 146 height 28
copy p "(webos.PlayWorks.freegames)"
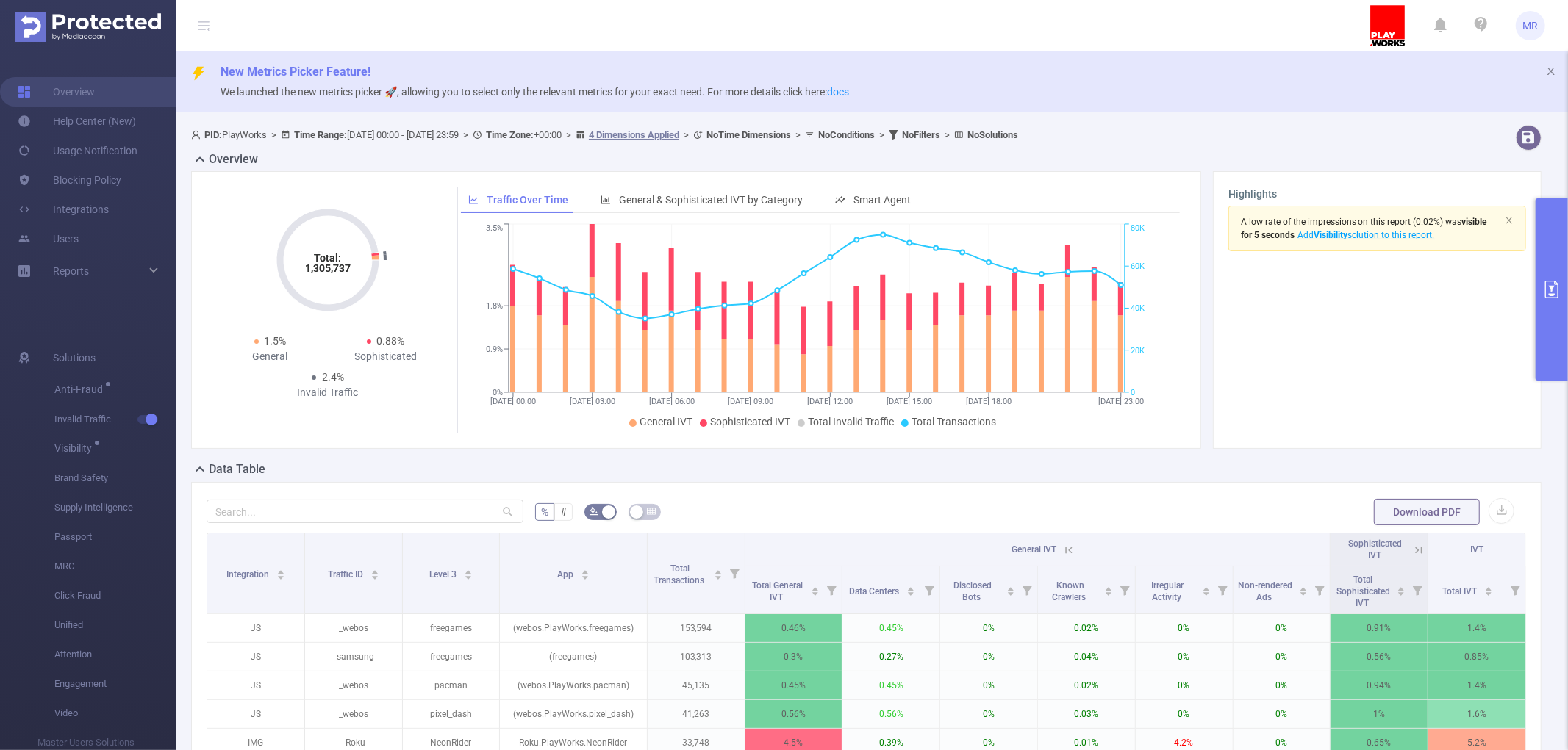
click at [1063, 551] on icon at bounding box center [1069, 551] width 13 height 13
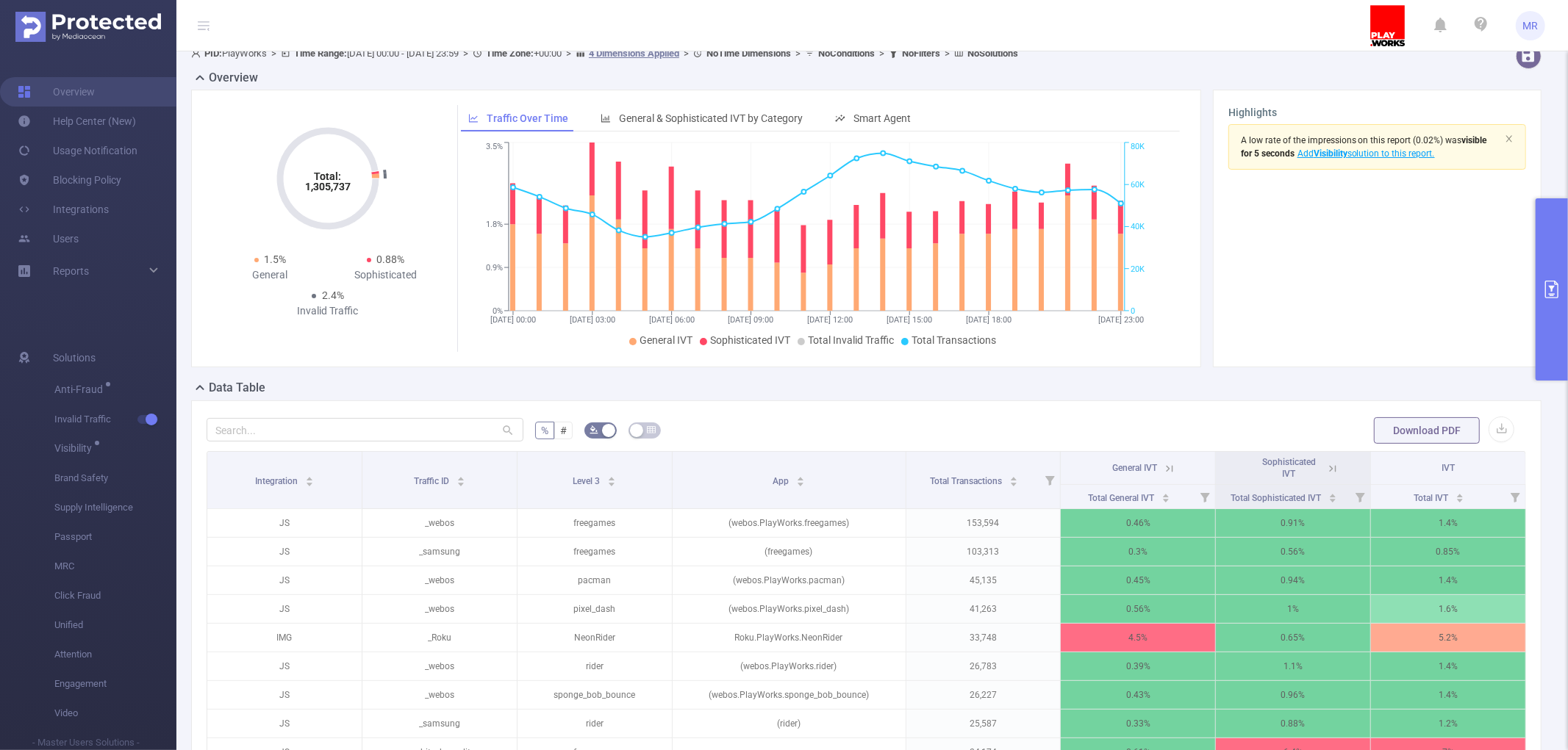
scroll to position [164, 0]
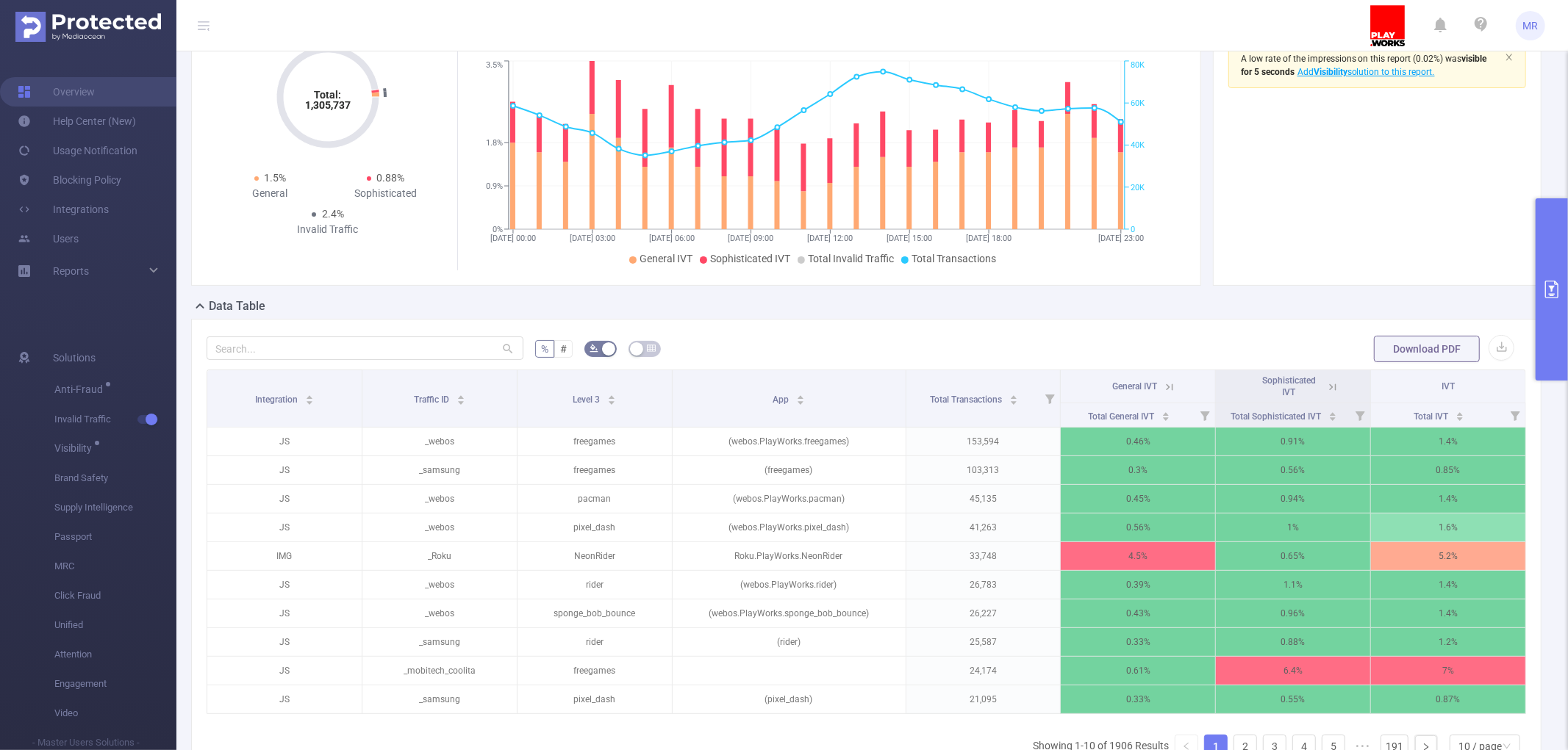
click at [1163, 382] on icon at bounding box center [1170, 387] width 13 height 13
